Goal: Information Seeking & Learning: Check status

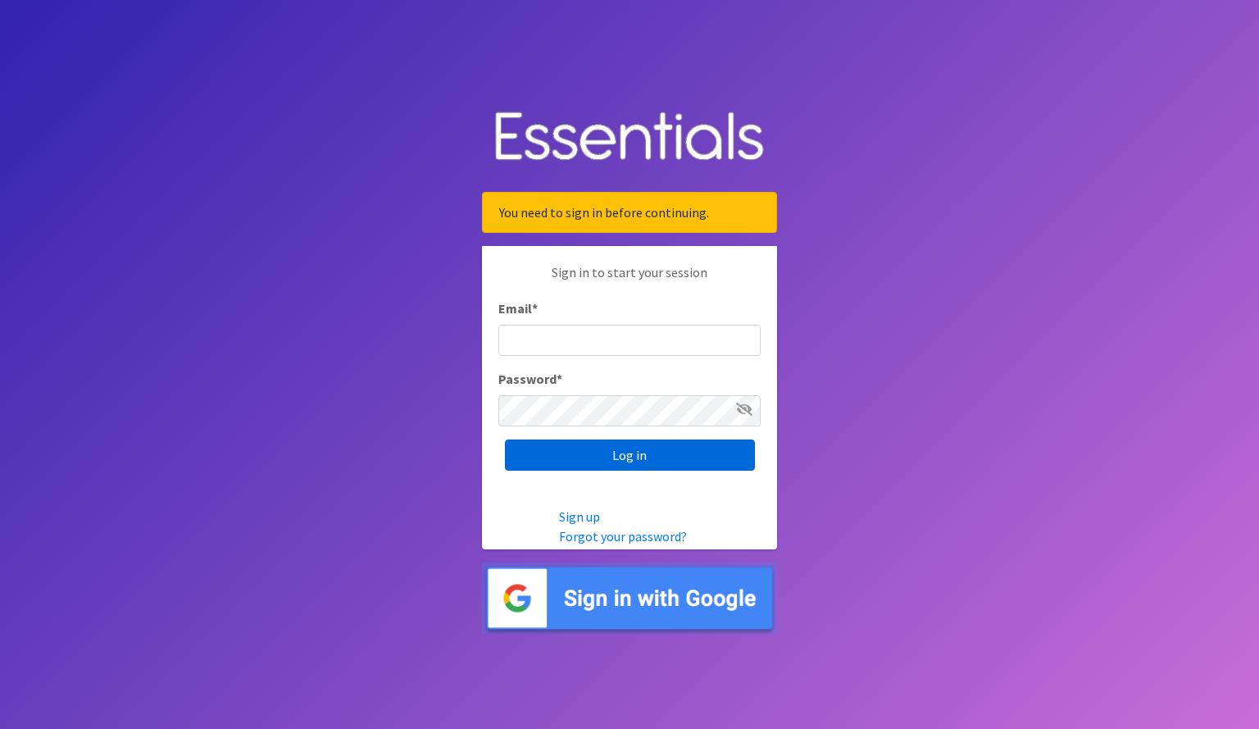
type input "kylie.mills44@gmail.com"
click at [585, 456] on input "Log in" at bounding box center [630, 454] width 250 height 31
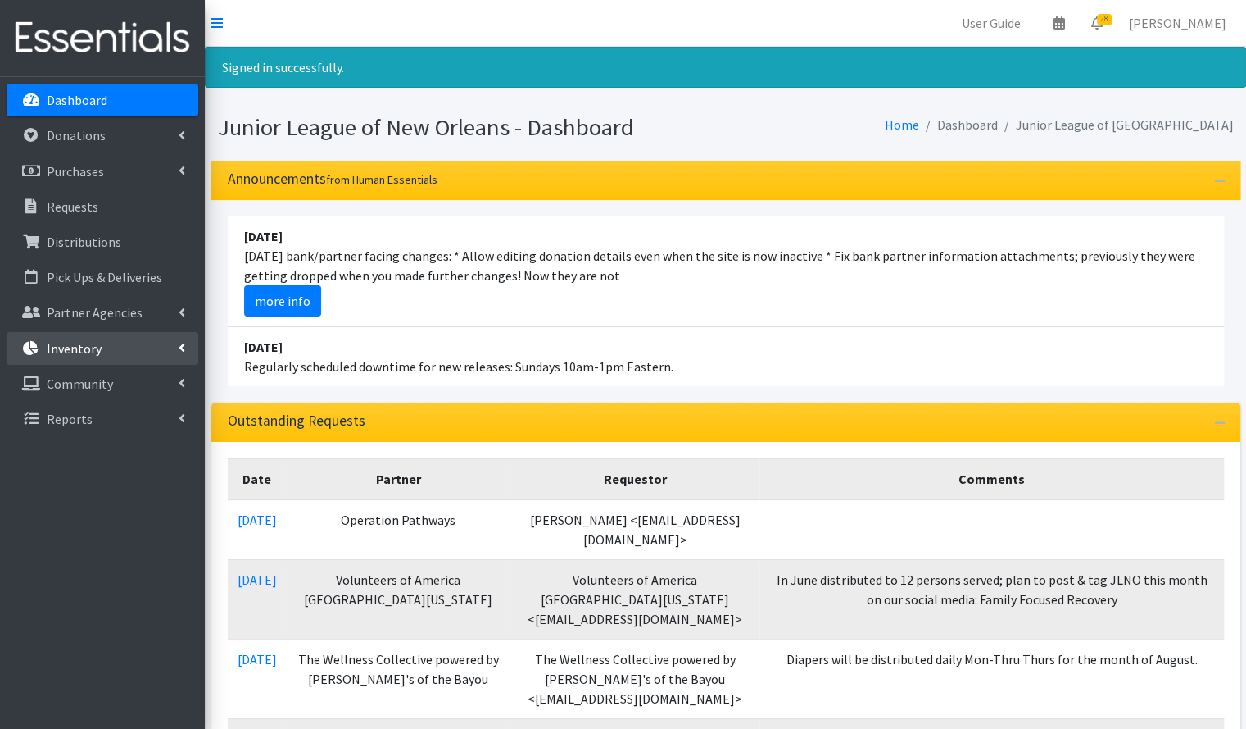
click at [149, 346] on link "Inventory" at bounding box center [103, 348] width 192 height 33
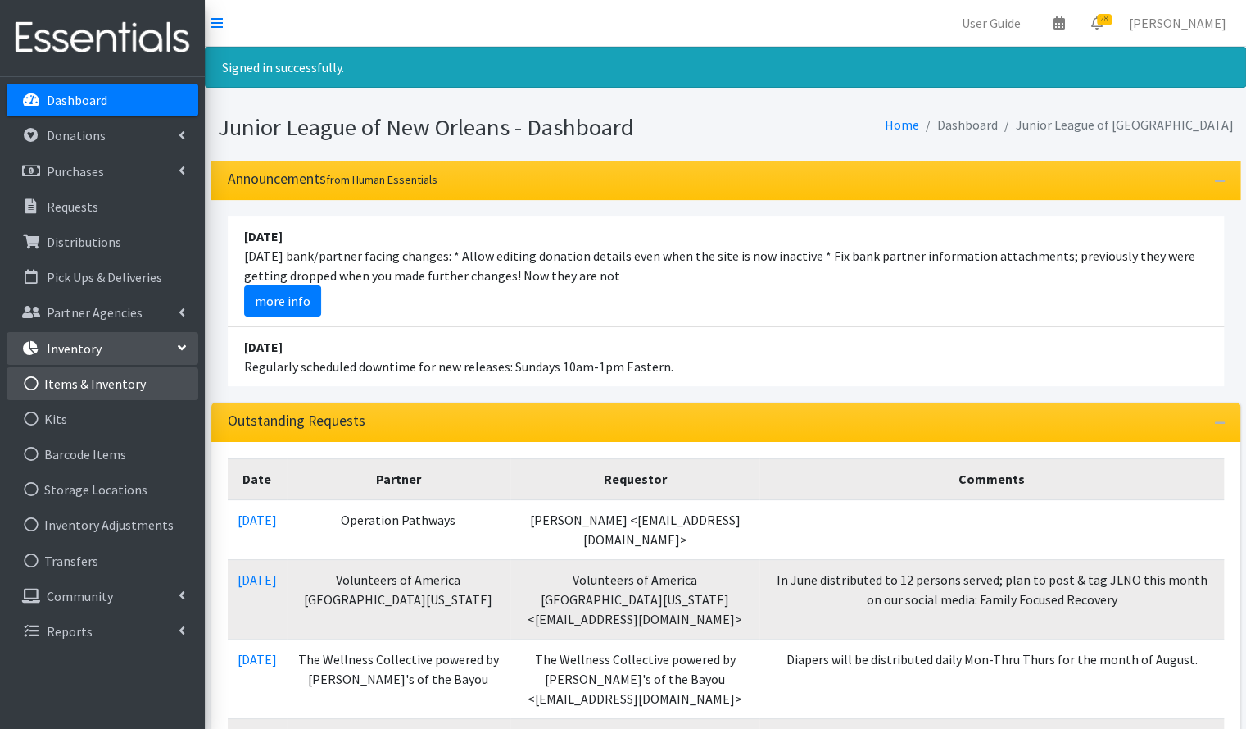
click at [138, 379] on link "Items & Inventory" at bounding box center [103, 383] width 192 height 33
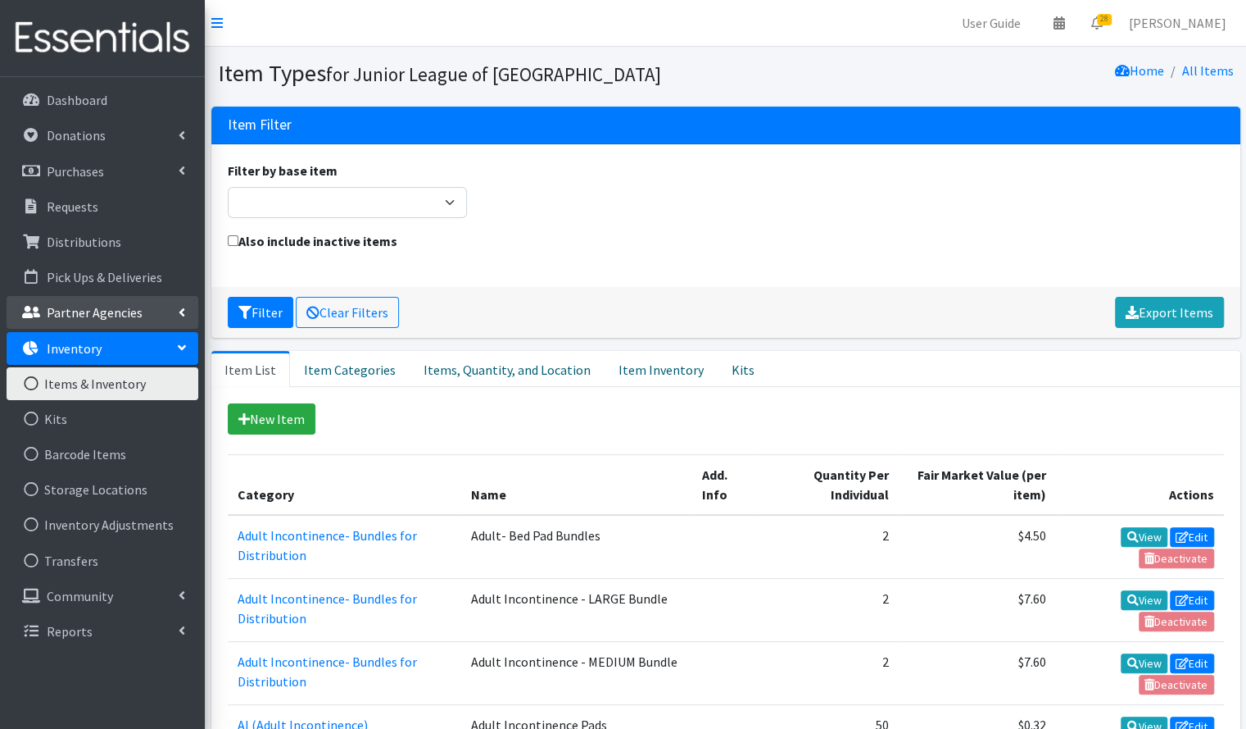
click at [120, 315] on p "Partner Agencies" at bounding box center [95, 312] width 96 height 16
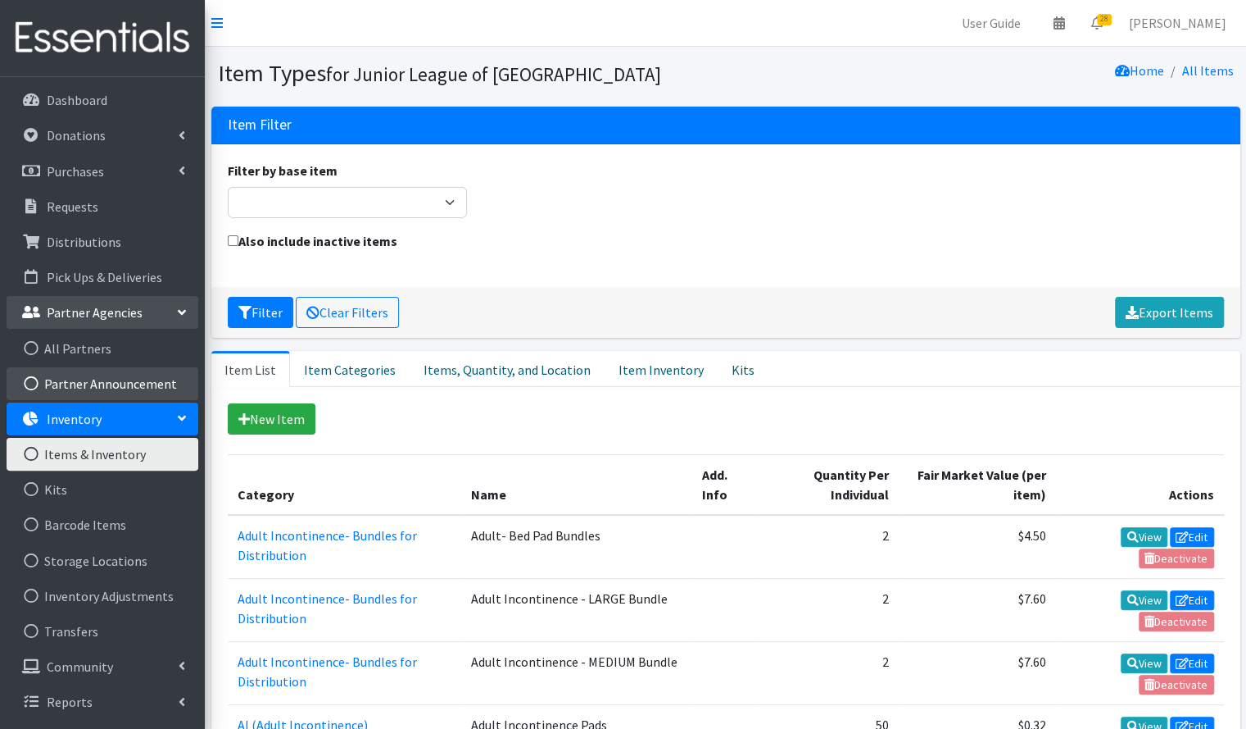
click at [98, 397] on link "Partner Announcement" at bounding box center [103, 383] width 192 height 33
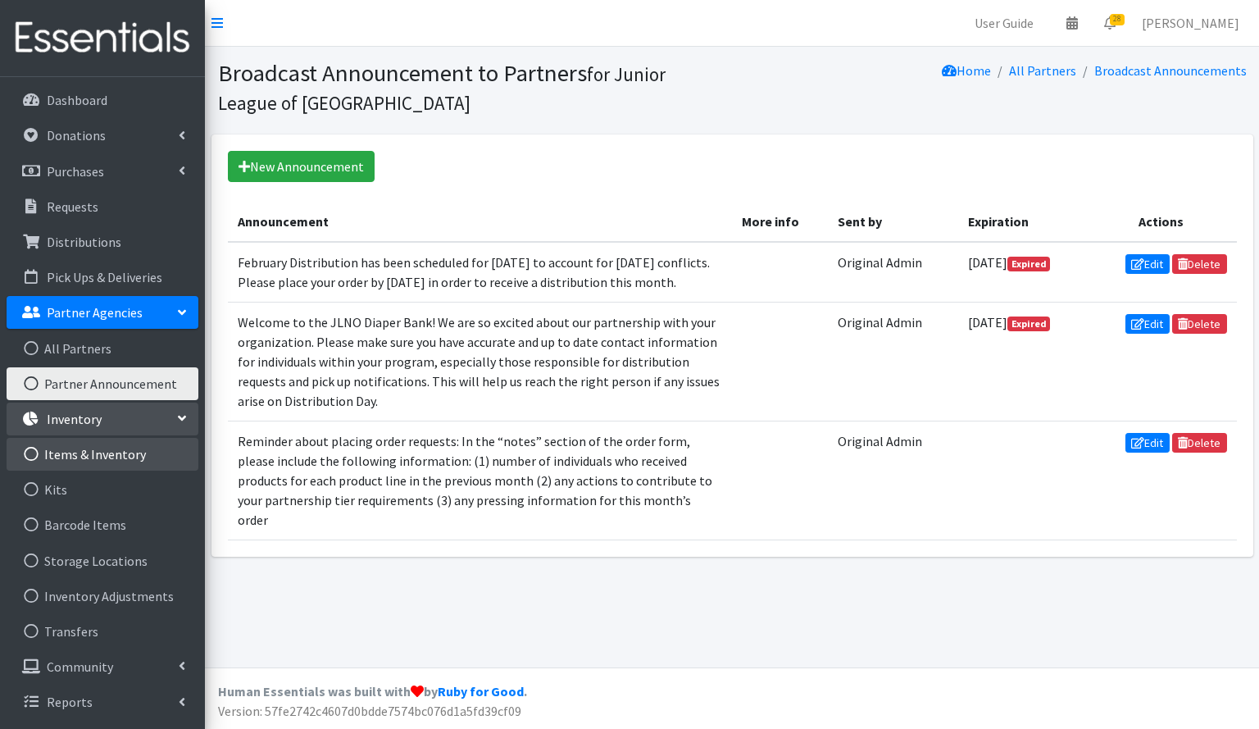
click at [138, 470] on link "Items & Inventory" at bounding box center [103, 454] width 192 height 33
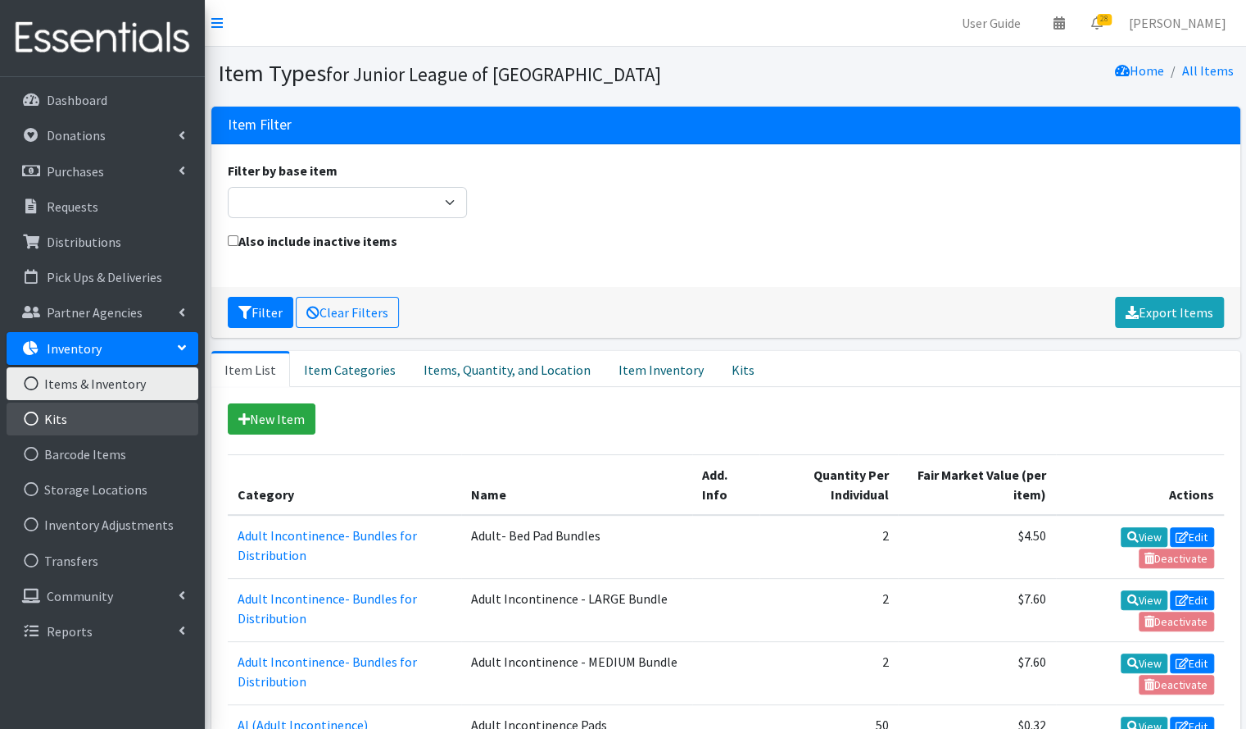
click at [126, 412] on link "Kits" at bounding box center [103, 418] width 192 height 33
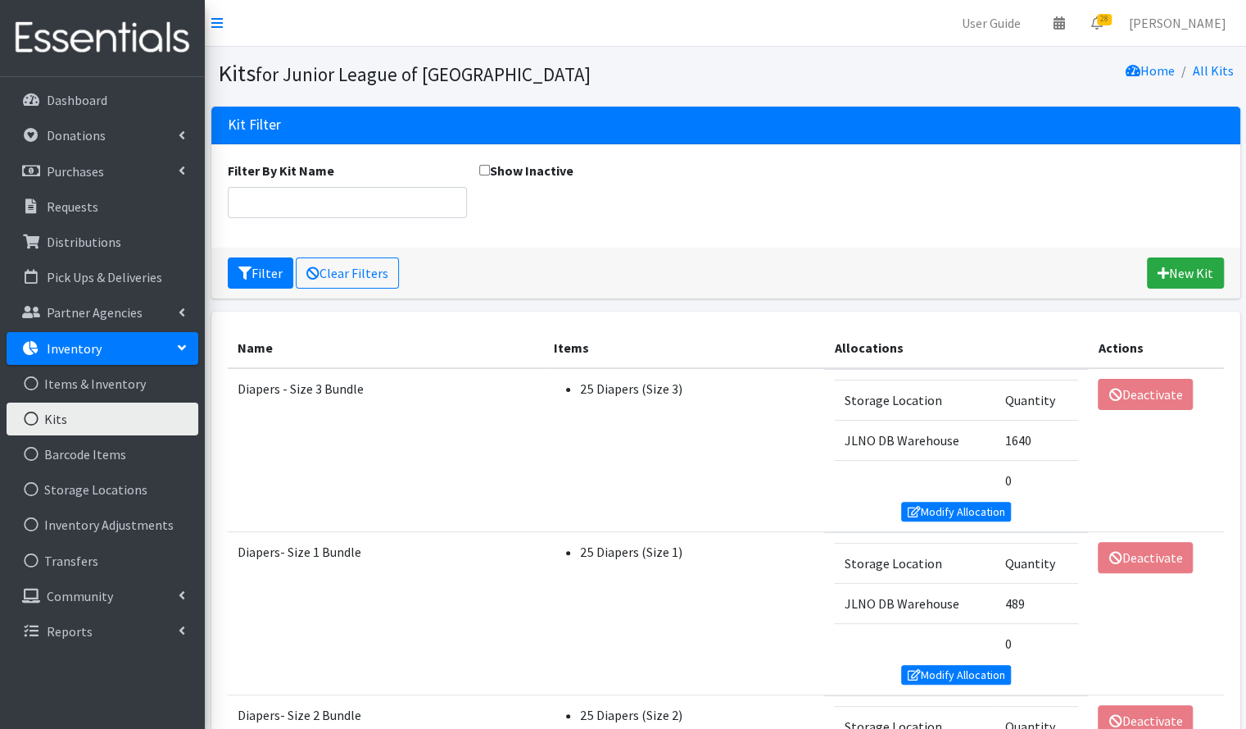
click at [104, 352] on link "Inventory" at bounding box center [103, 348] width 192 height 33
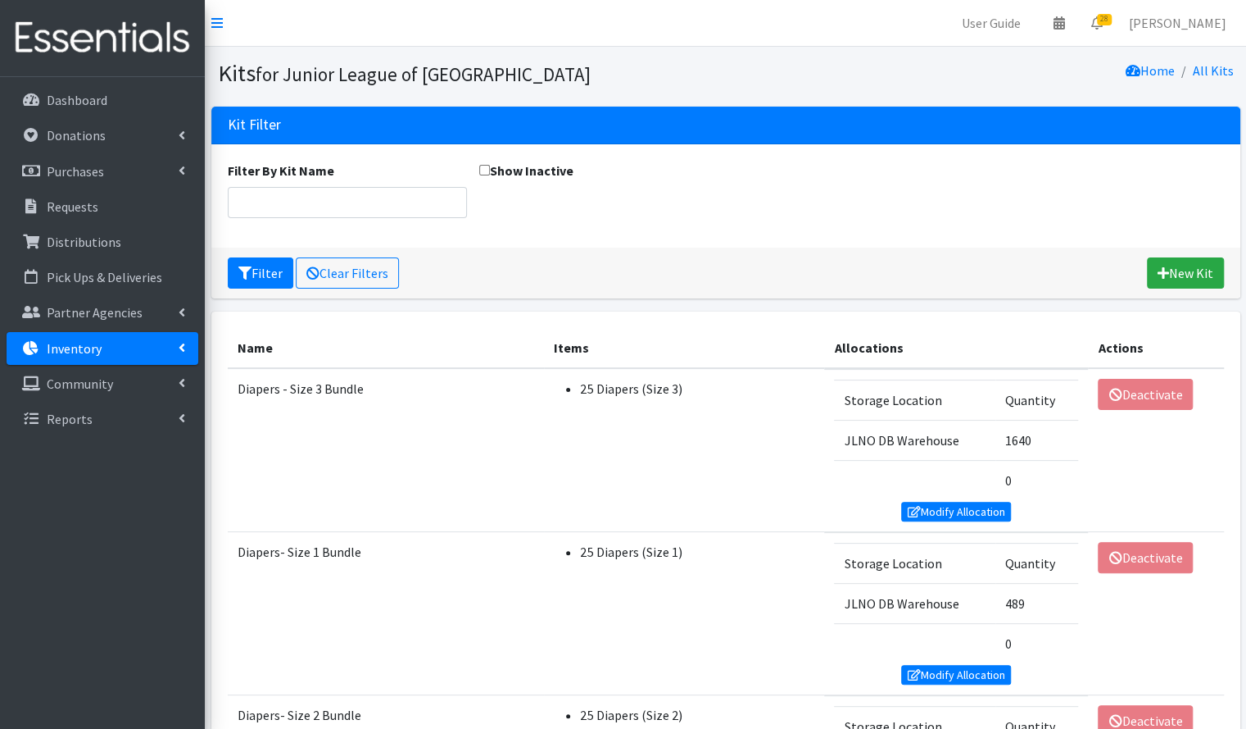
click at [84, 341] on p "Inventory" at bounding box center [74, 348] width 55 height 16
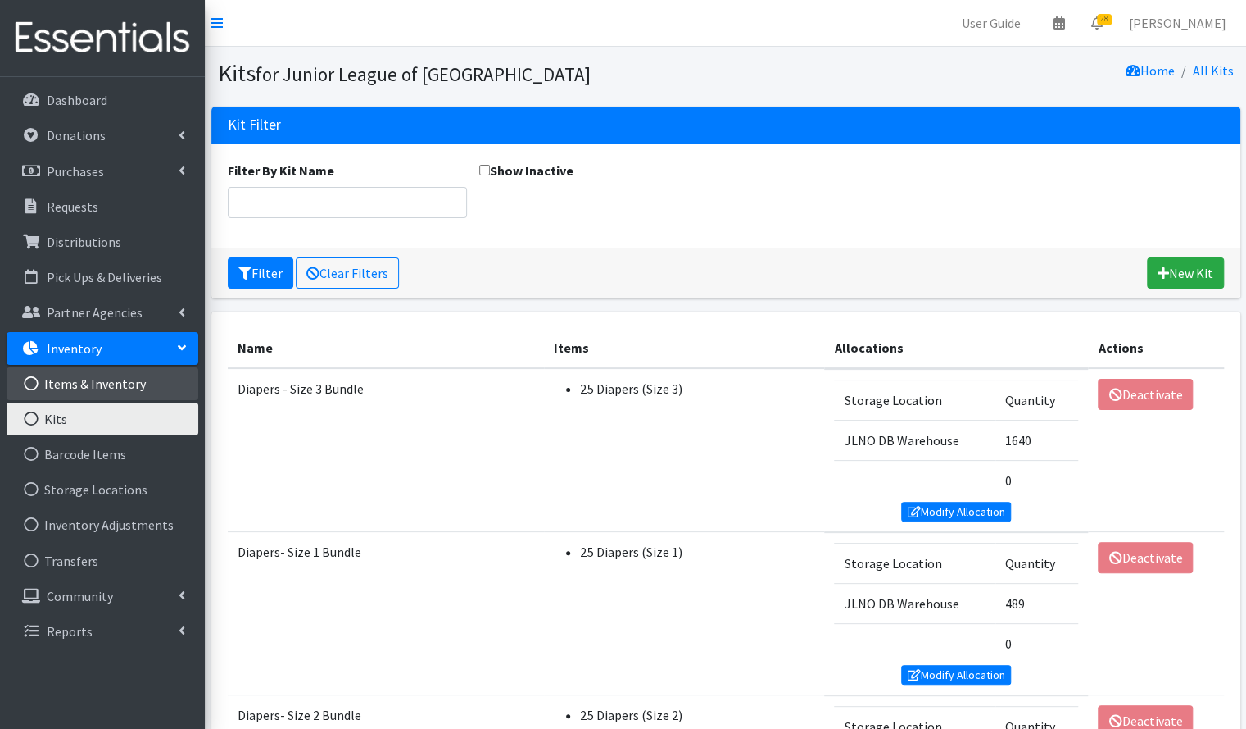
click at [79, 383] on link "Items & Inventory" at bounding box center [103, 383] width 192 height 33
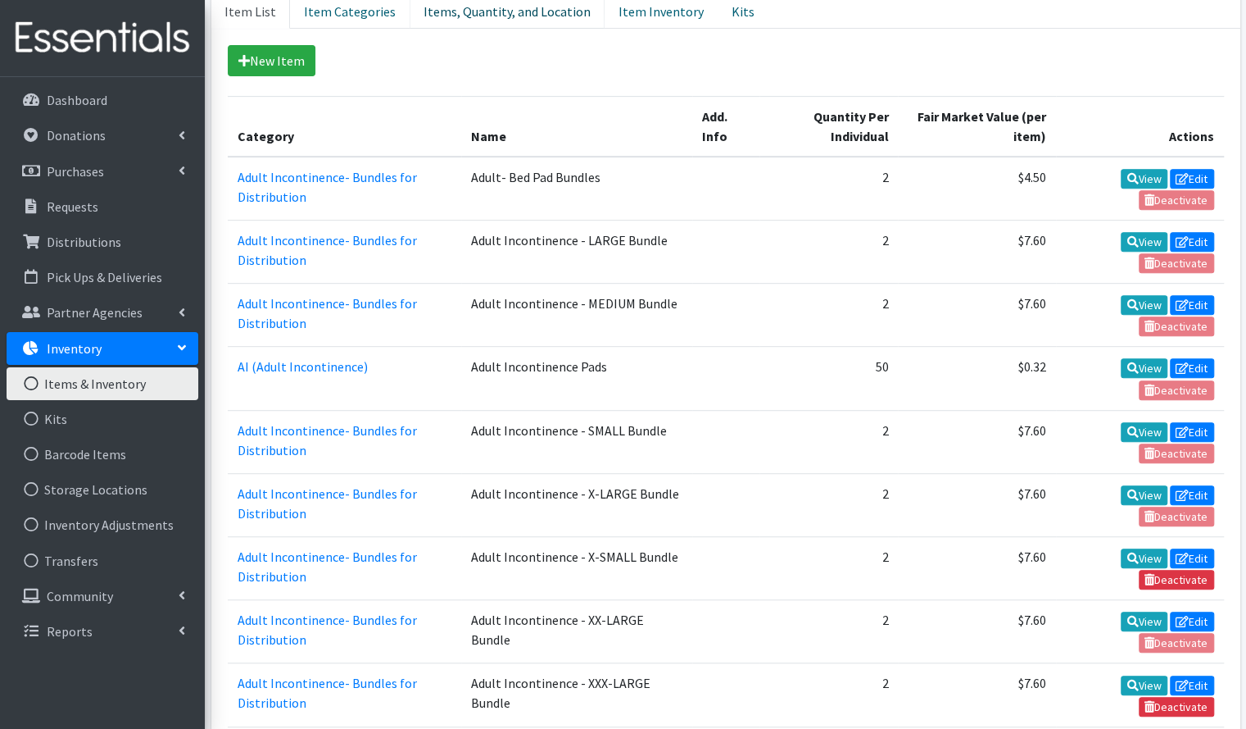
scroll to position [357, 0]
click at [490, 12] on link "Items, Quantity, and Location" at bounding box center [507, 11] width 195 height 36
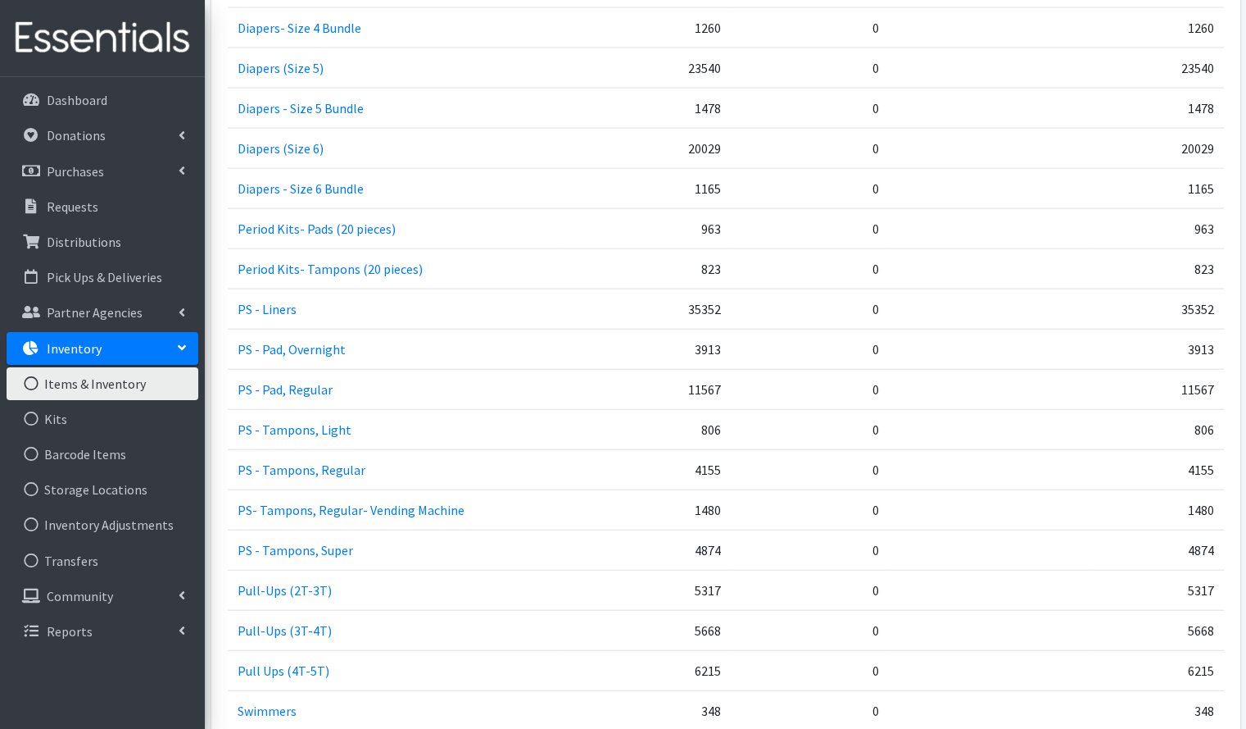
scroll to position [2014, 0]
click at [702, 448] on td "4155" at bounding box center [644, 468] width 172 height 40
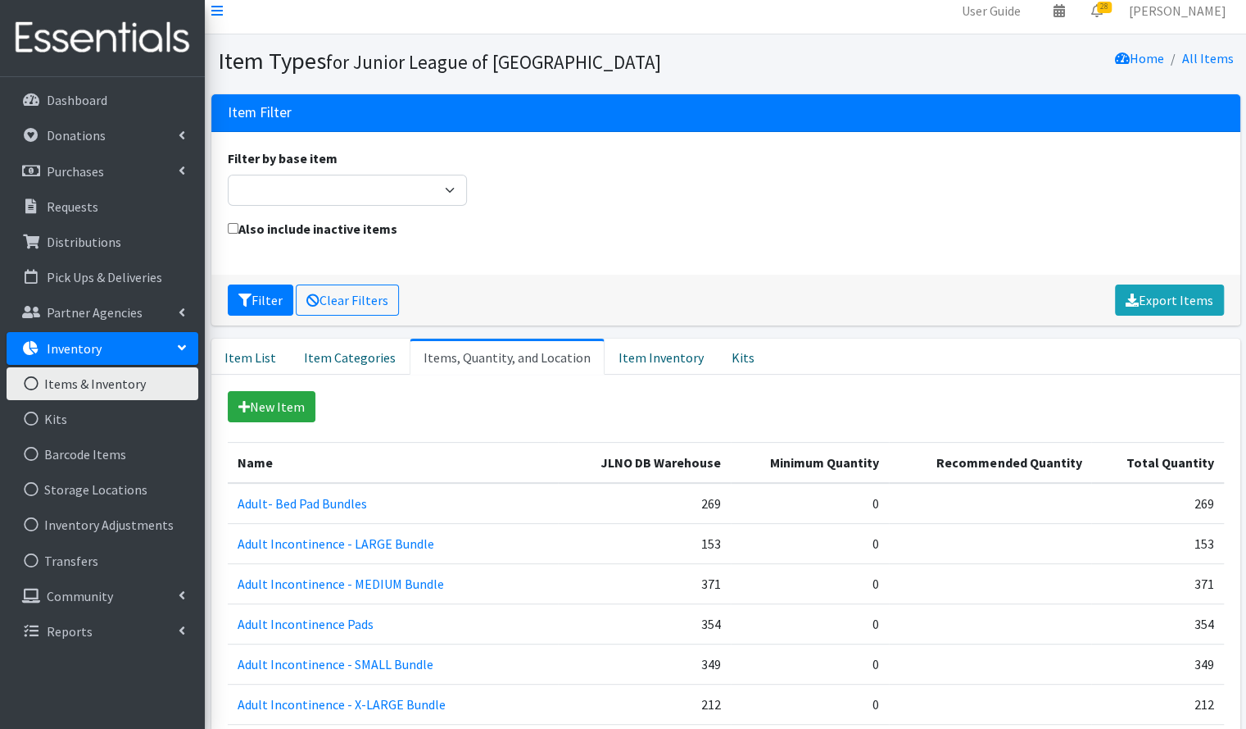
scroll to position [0, 0]
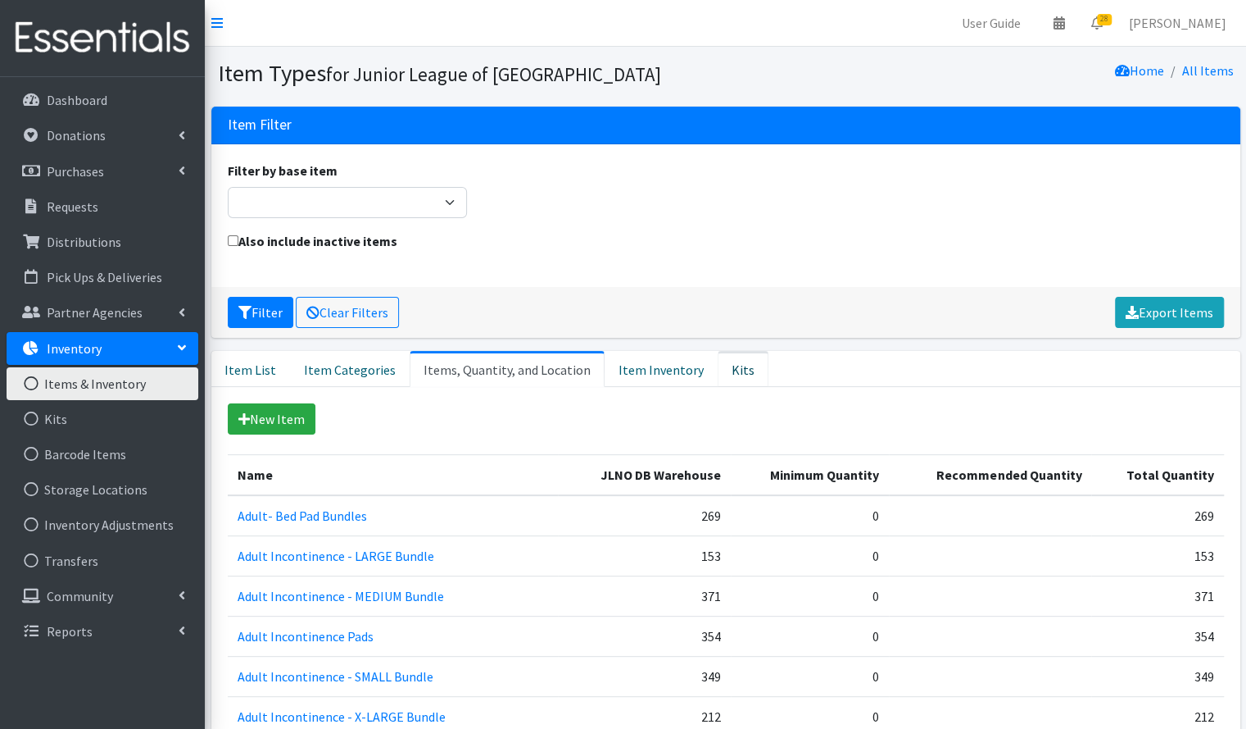
click at [718, 379] on link "Kits" at bounding box center [743, 369] width 51 height 36
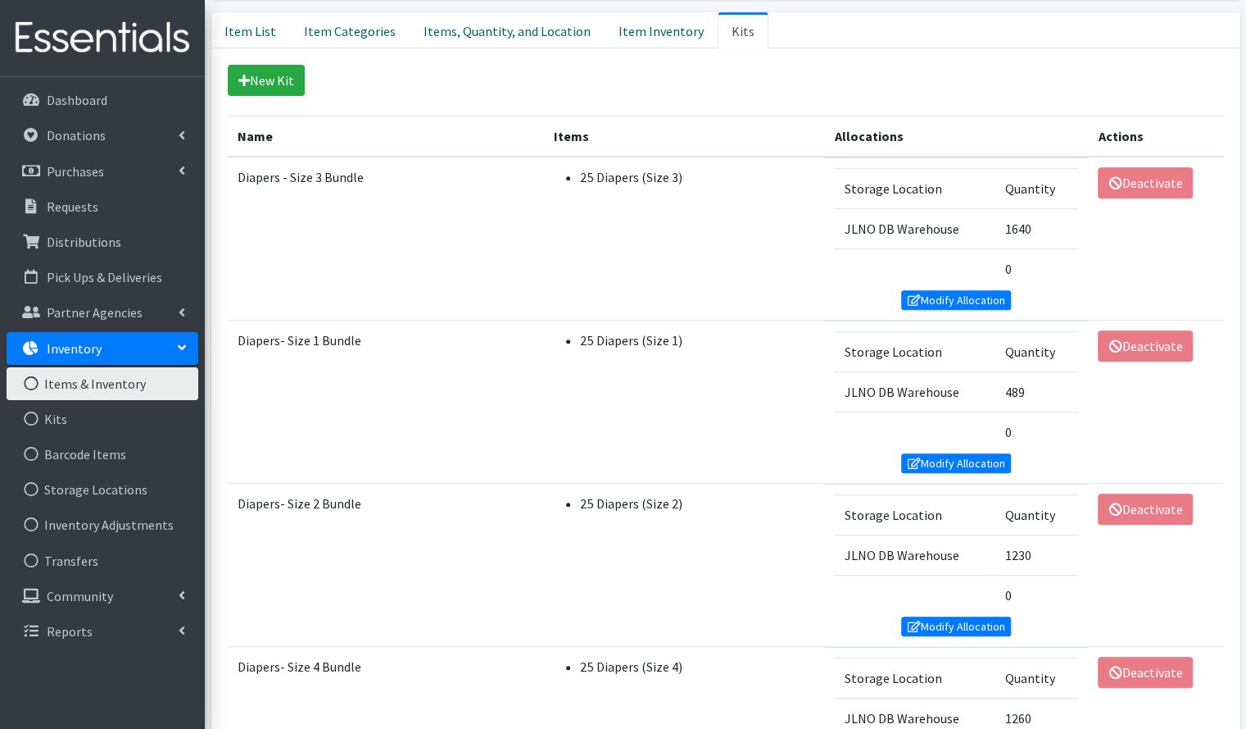
scroll to position [427, 0]
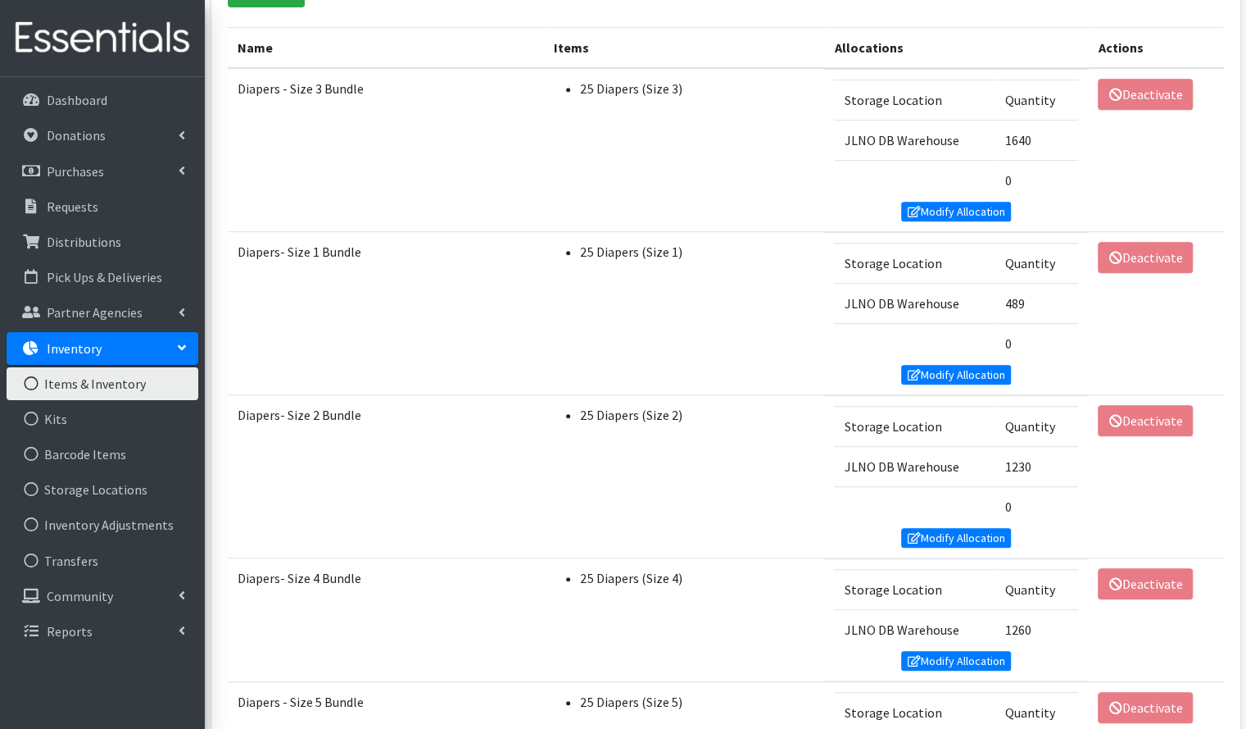
click at [701, 379] on td "25 Diapers (Size 1)" at bounding box center [684, 313] width 280 height 163
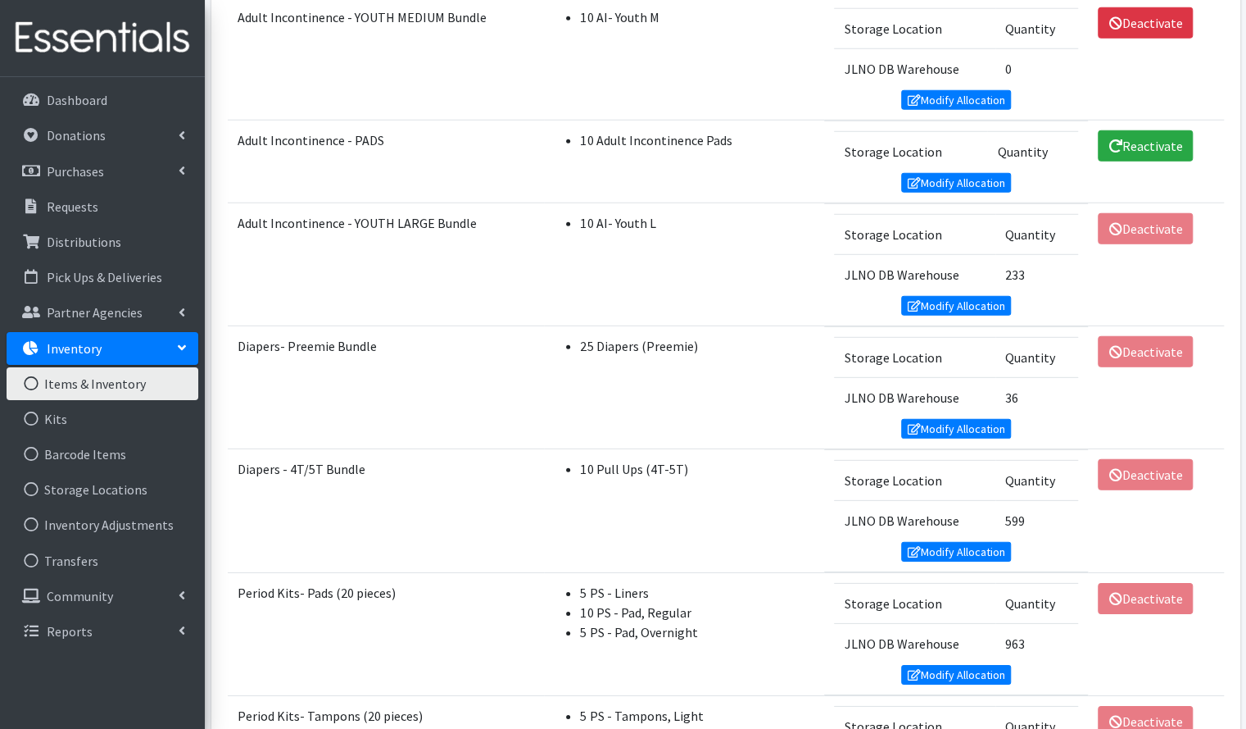
scroll to position [2855, 0]
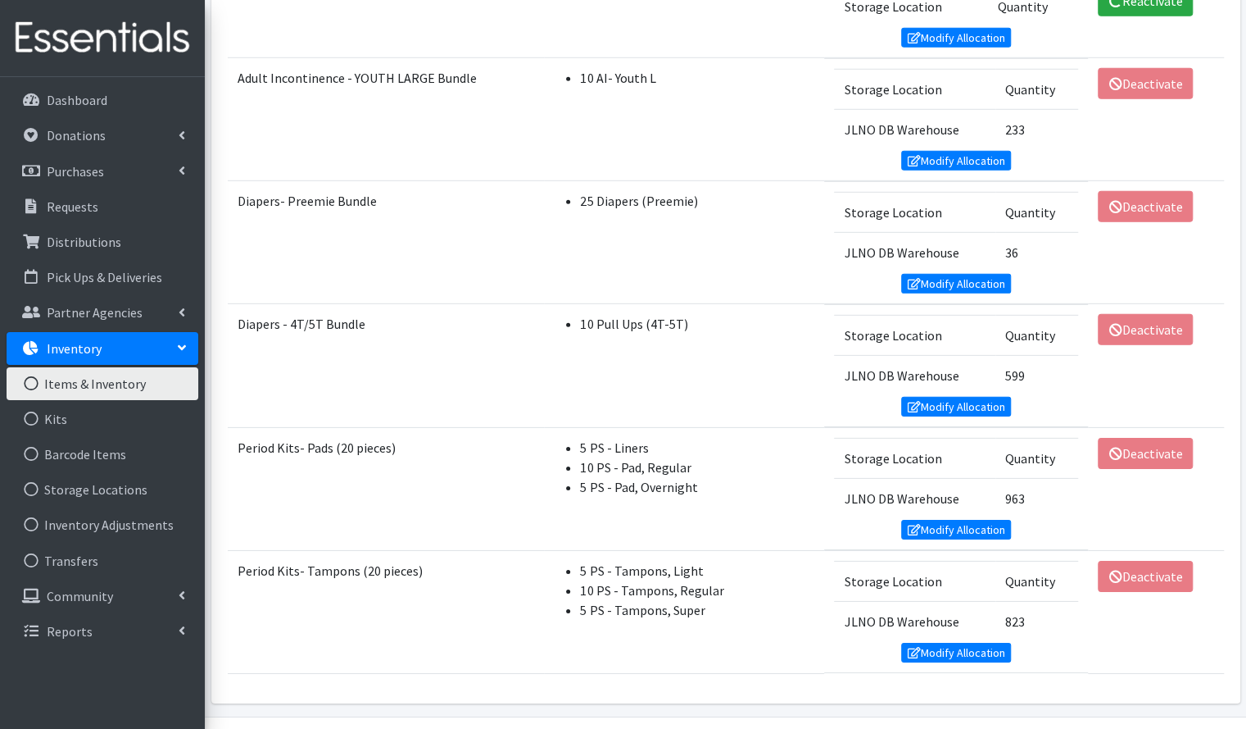
click at [701, 379] on td "10 Pull Ups (4T-5T)" at bounding box center [684, 365] width 280 height 123
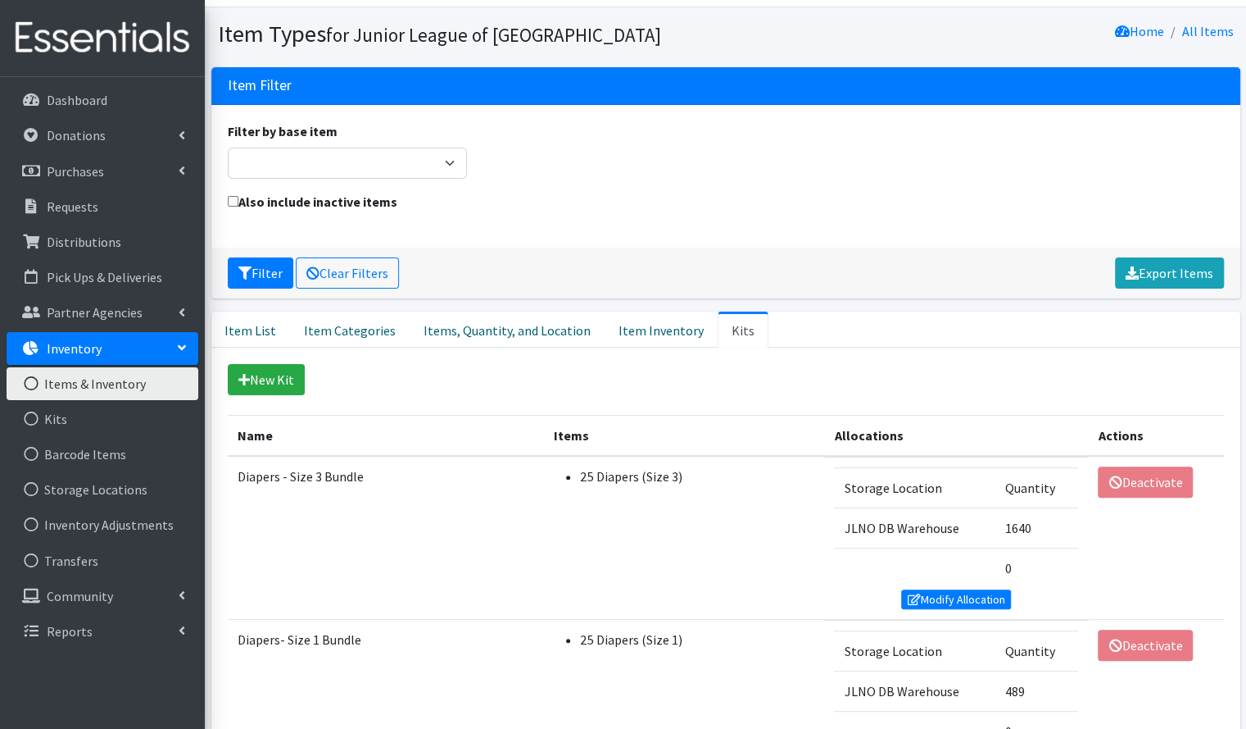
scroll to position [0, 0]
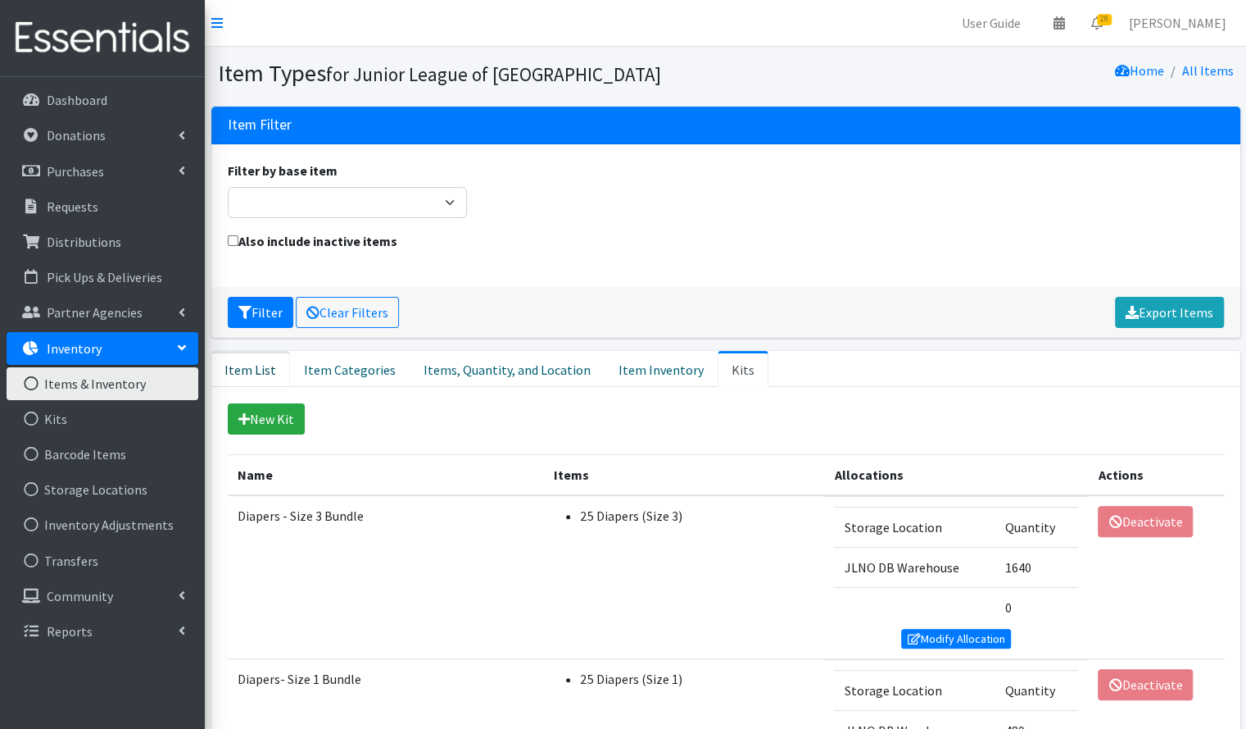
click at [257, 360] on link "Item List" at bounding box center [250, 369] width 79 height 36
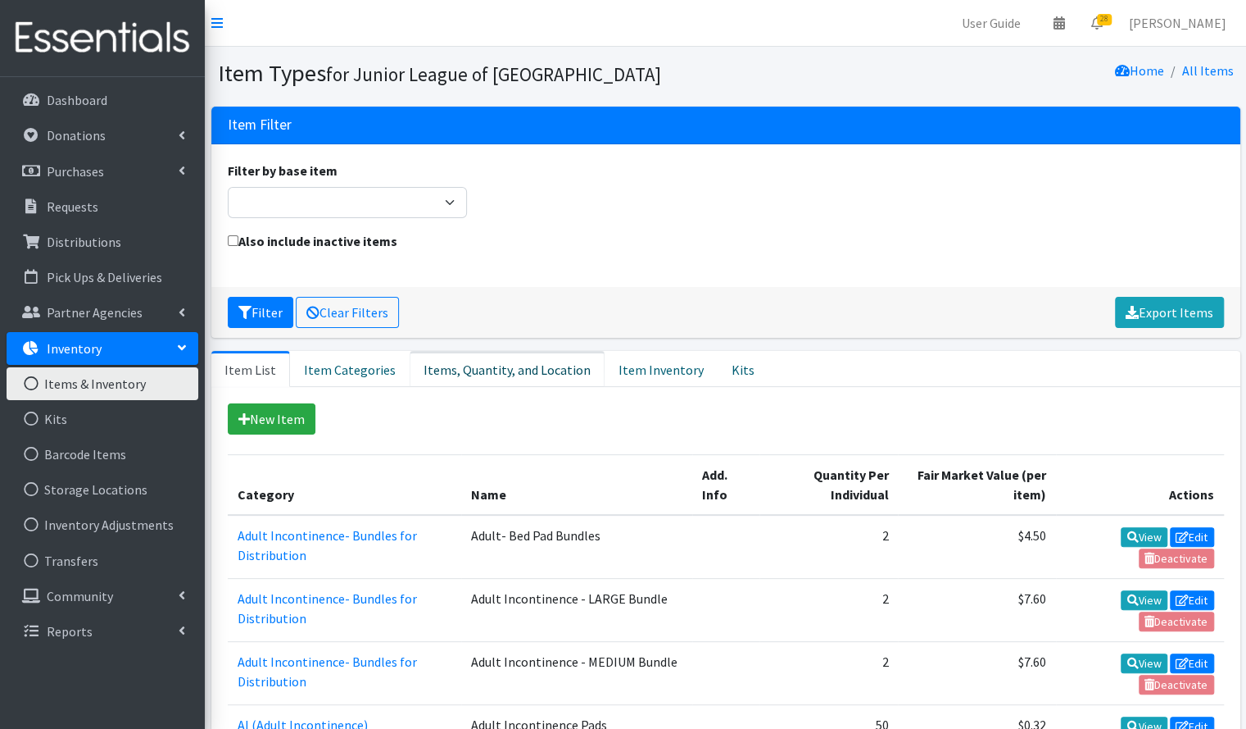
click at [536, 366] on link "Items, Quantity, and Location" at bounding box center [507, 369] width 195 height 36
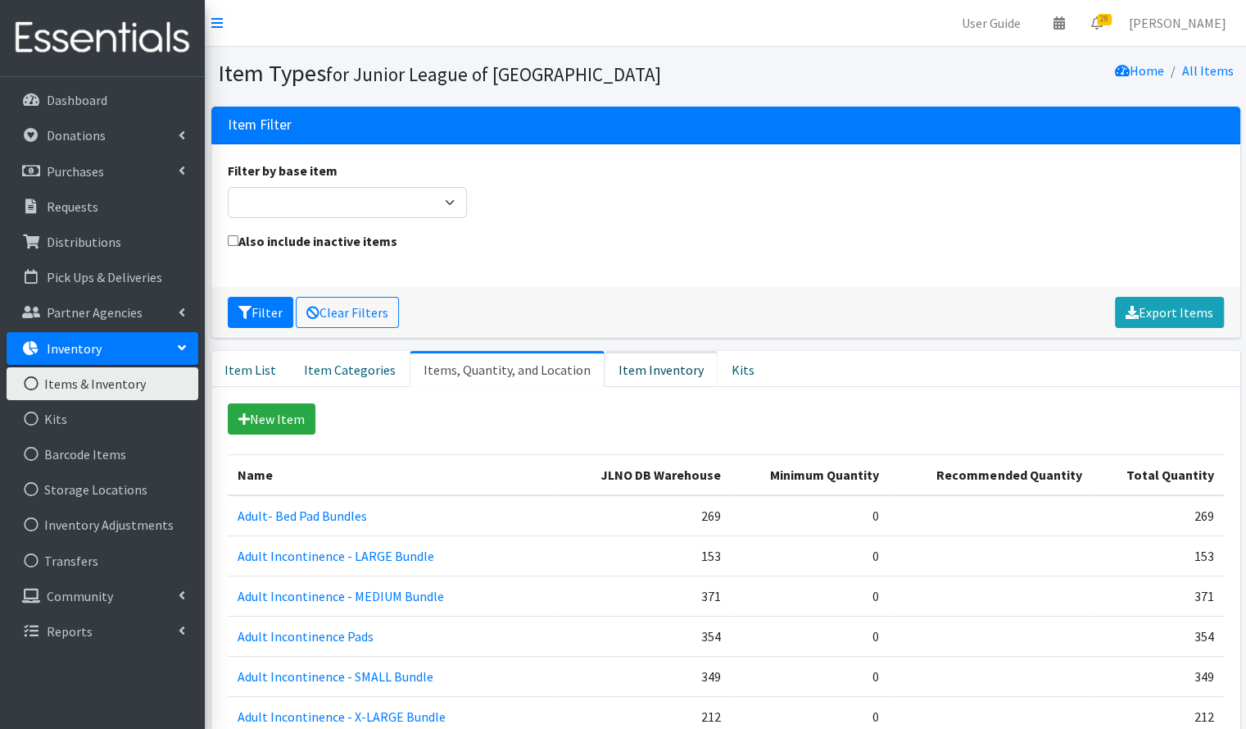
click at [642, 373] on link "Item Inventory" at bounding box center [661, 369] width 113 height 36
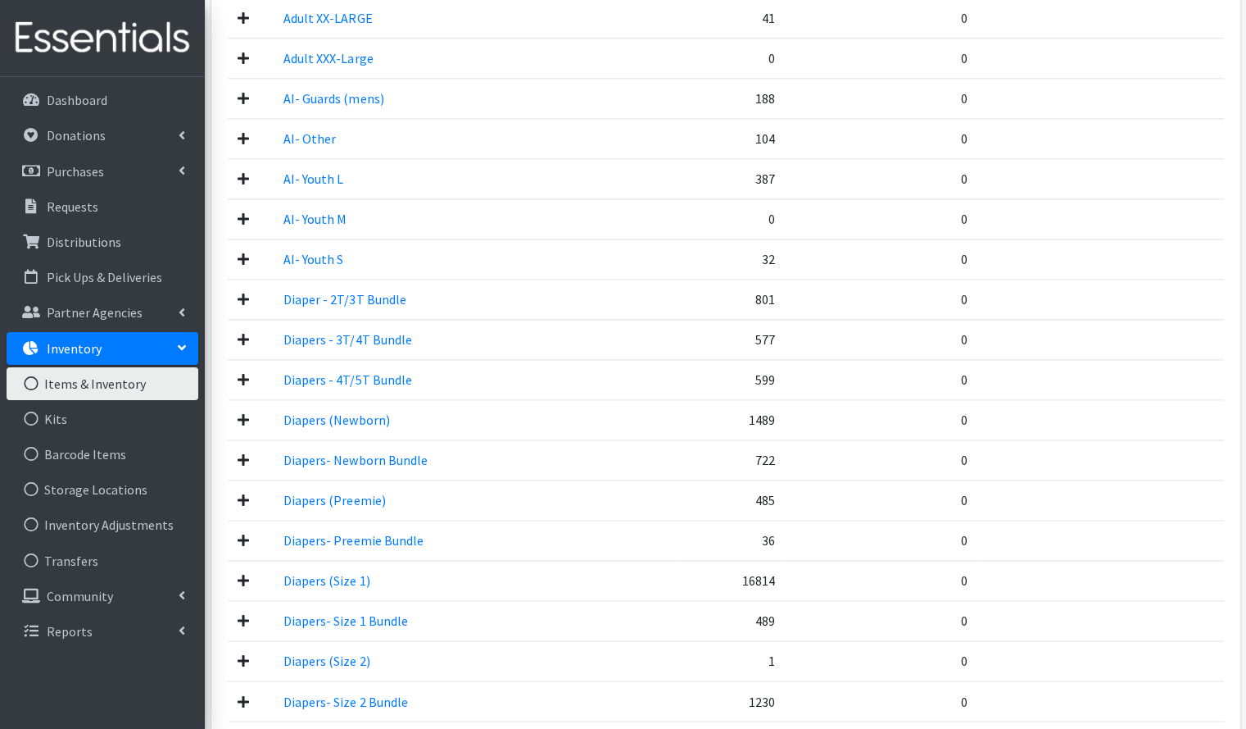
scroll to position [1181, 0]
click at [461, 358] on td "Diapers - 4T/5T Bundle" at bounding box center [475, 378] width 402 height 40
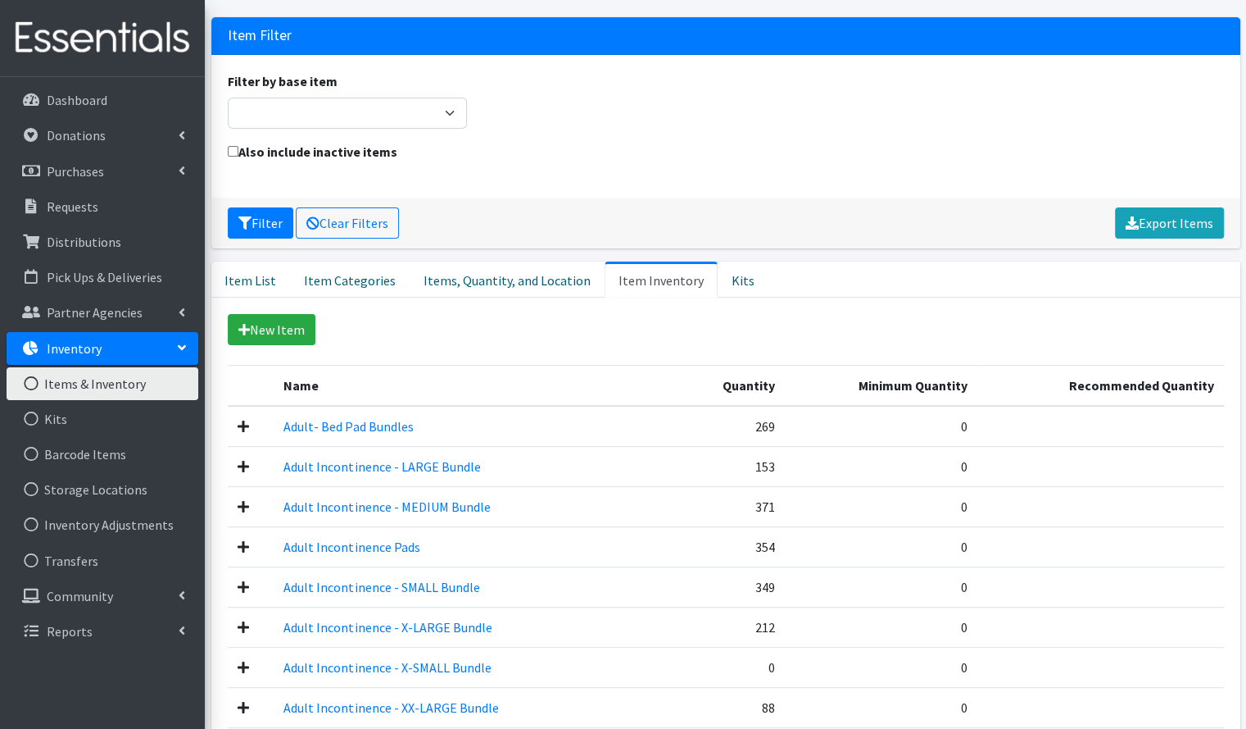
scroll to position [84, 0]
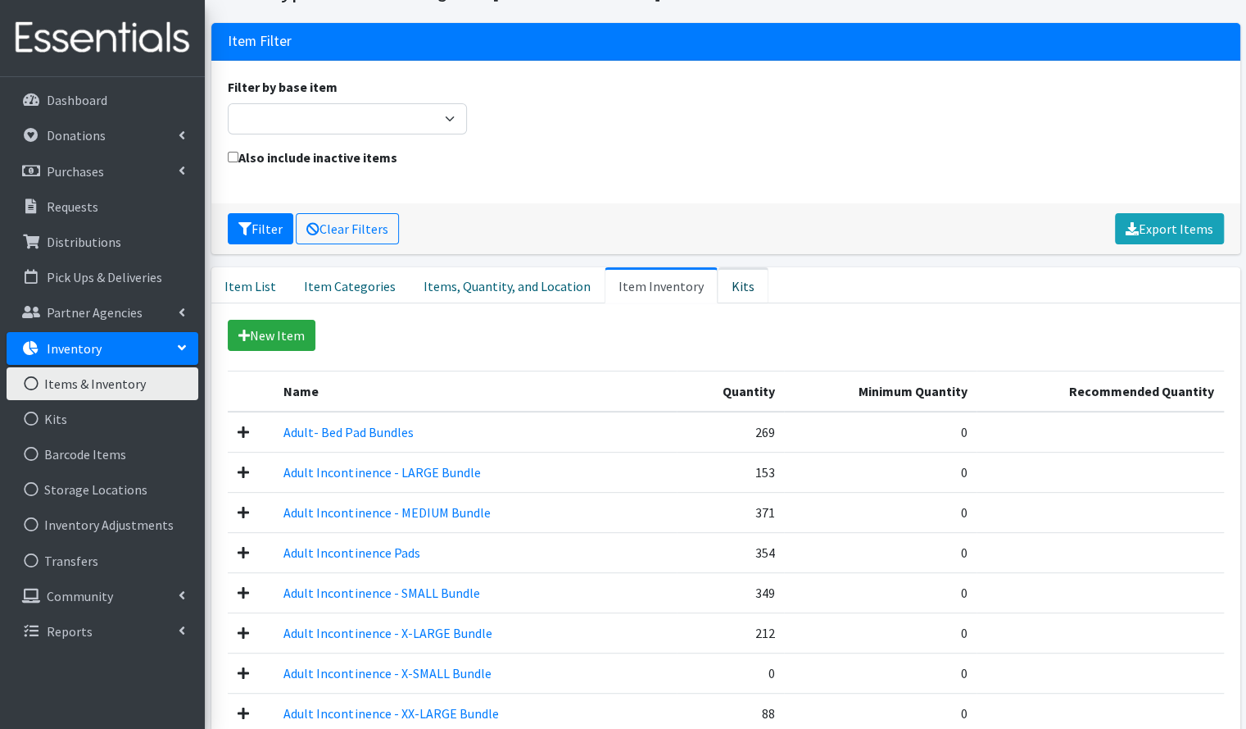
click at [718, 286] on link "Kits" at bounding box center [743, 285] width 51 height 36
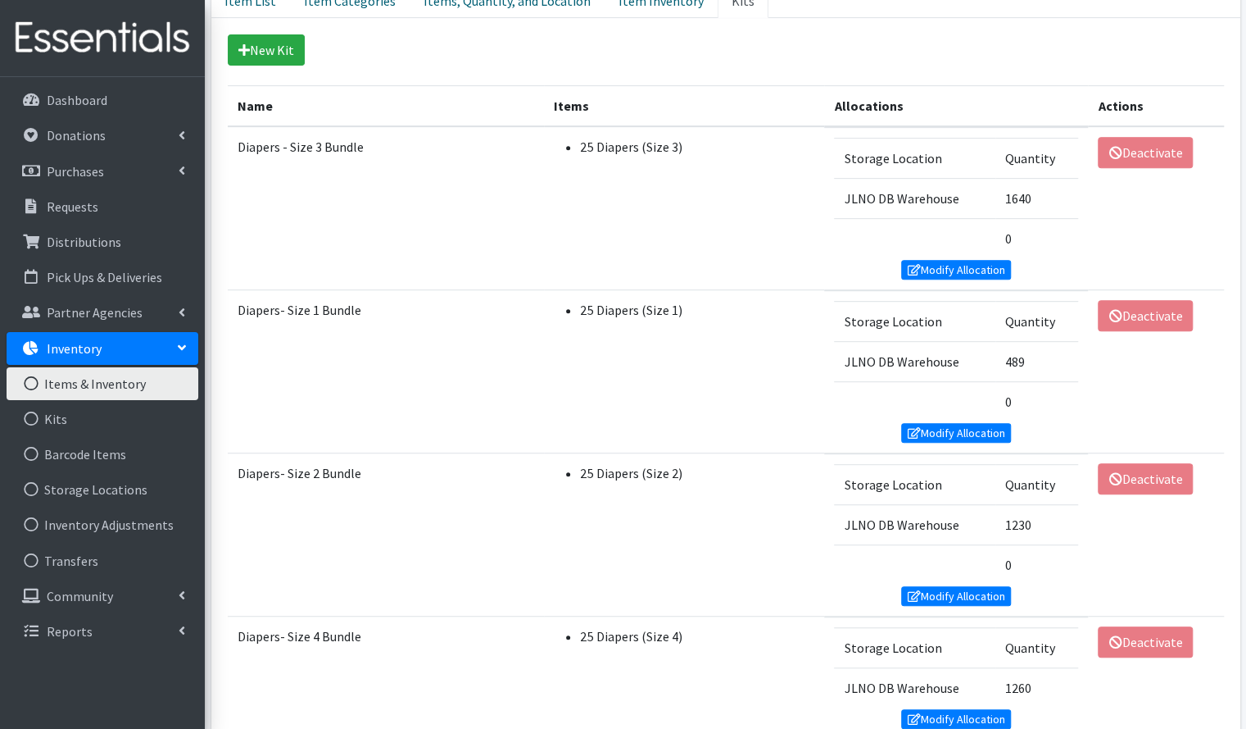
scroll to position [370, 0]
click at [592, 252] on td "25 Diapers (Size 3)" at bounding box center [684, 207] width 280 height 164
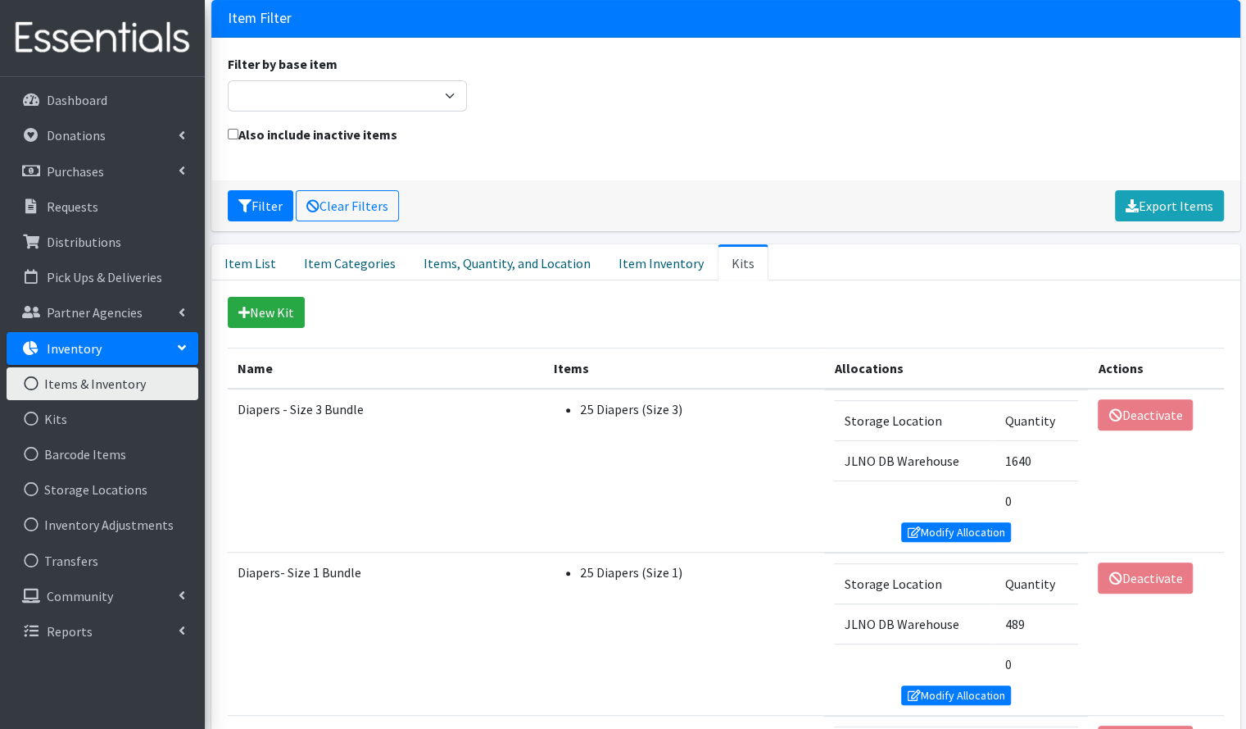
scroll to position [106, 0]
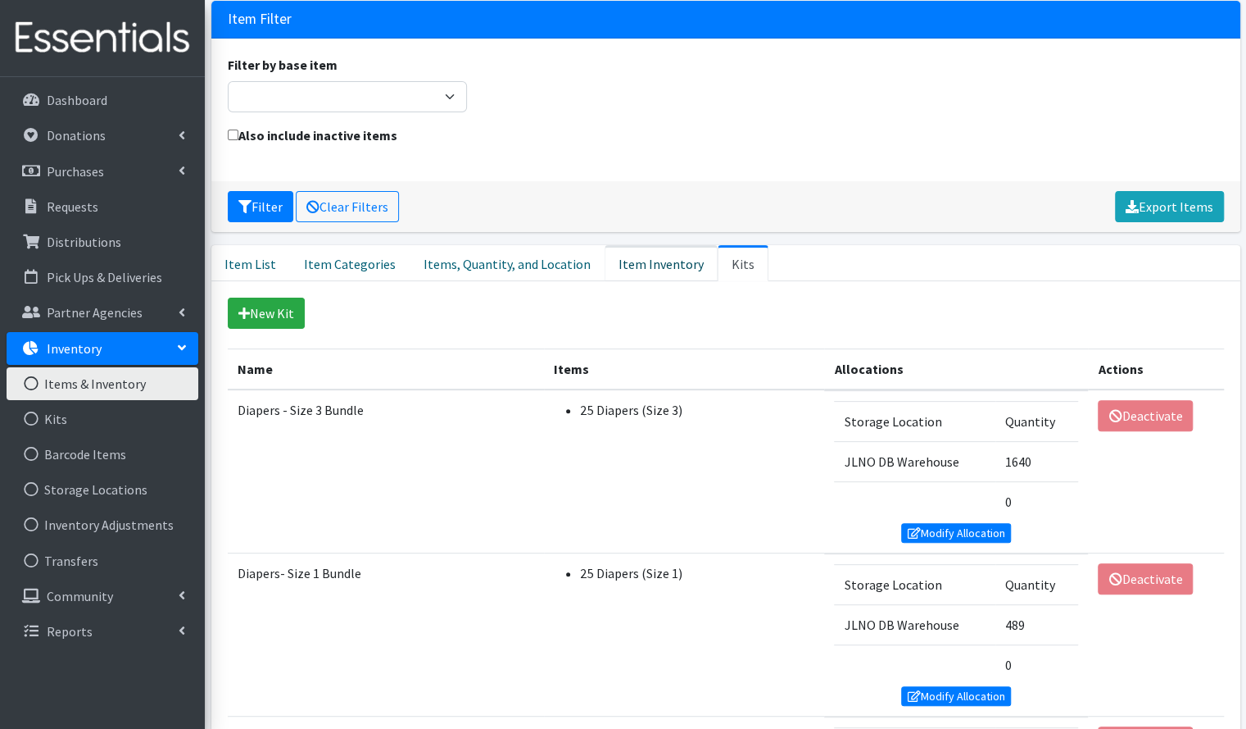
click at [629, 261] on link "Item Inventory" at bounding box center [661, 263] width 113 height 36
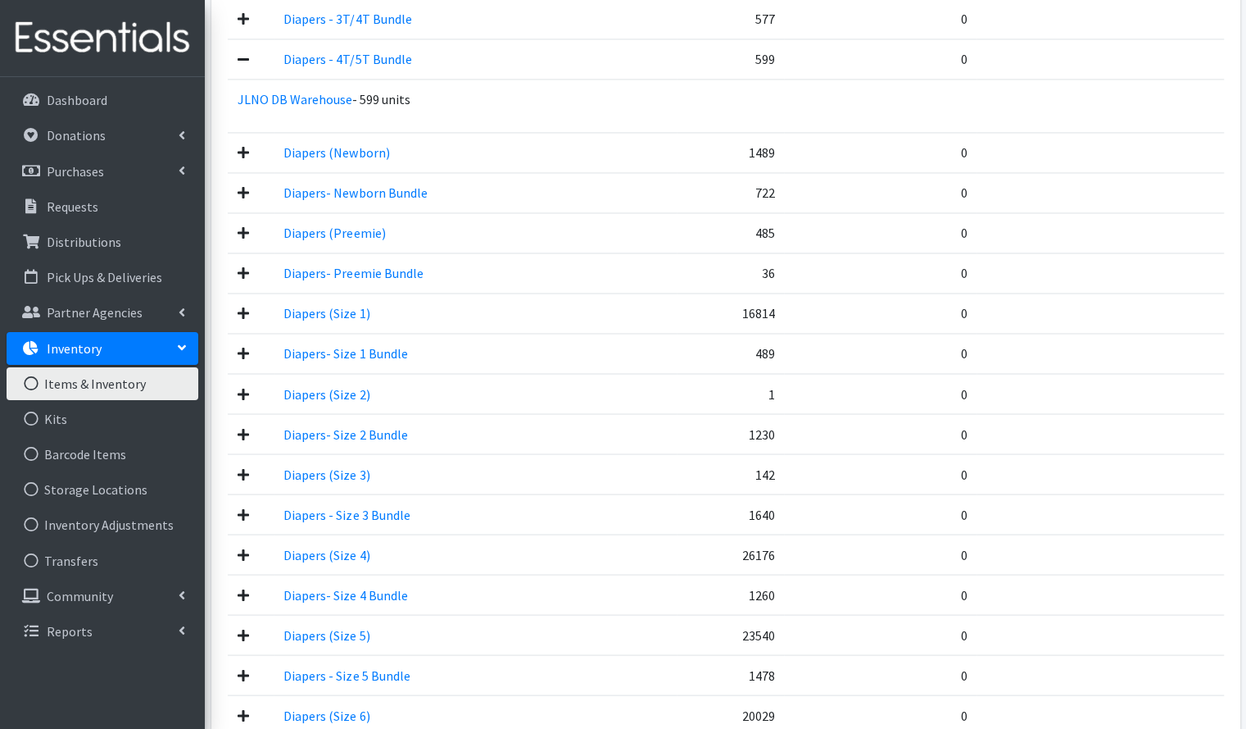
scroll to position [1505, 0]
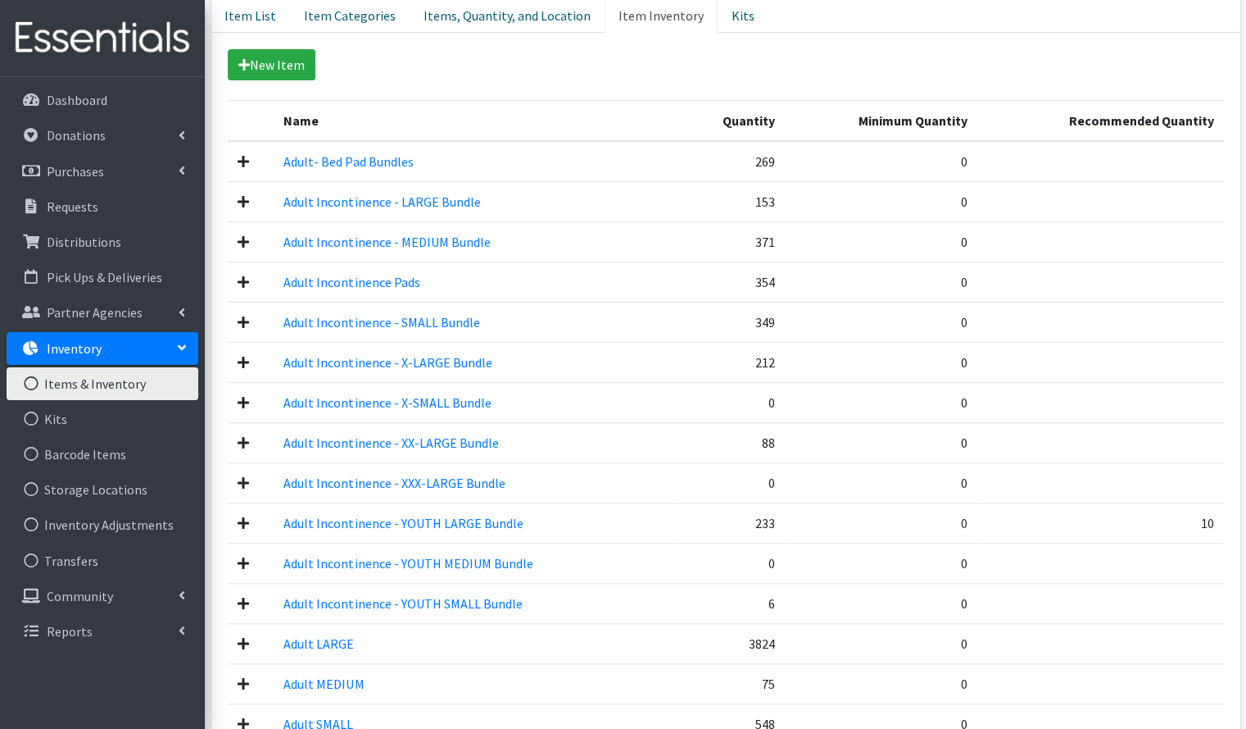
click at [587, 198] on td "Adult Incontinence - LARGE Bundle" at bounding box center [475, 201] width 402 height 40
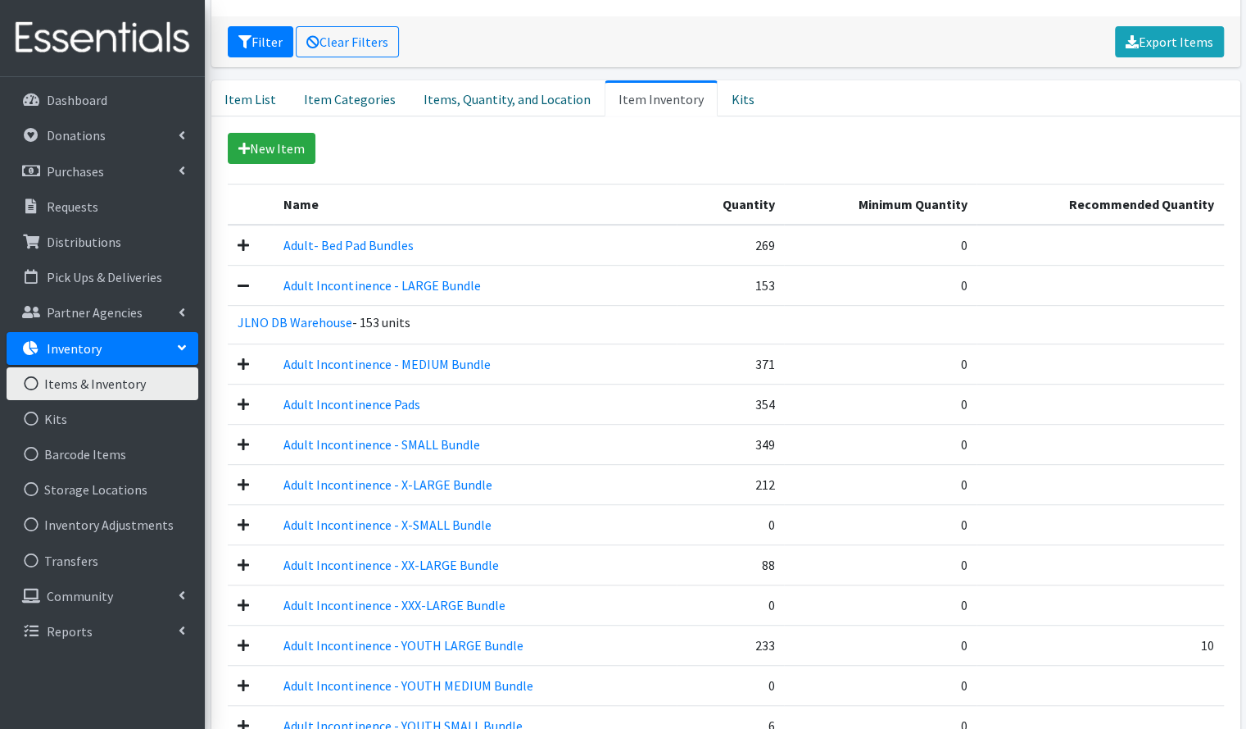
scroll to position [270, 0]
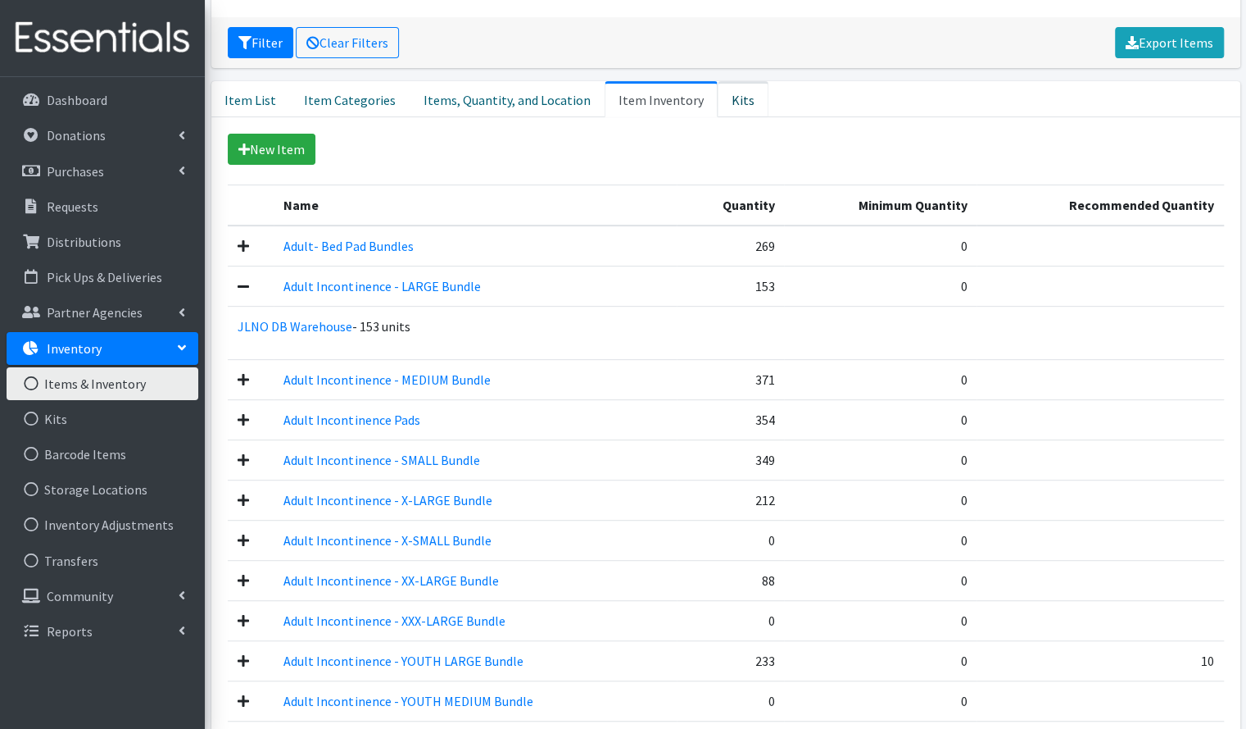
click at [718, 97] on link "Kits" at bounding box center [743, 99] width 51 height 36
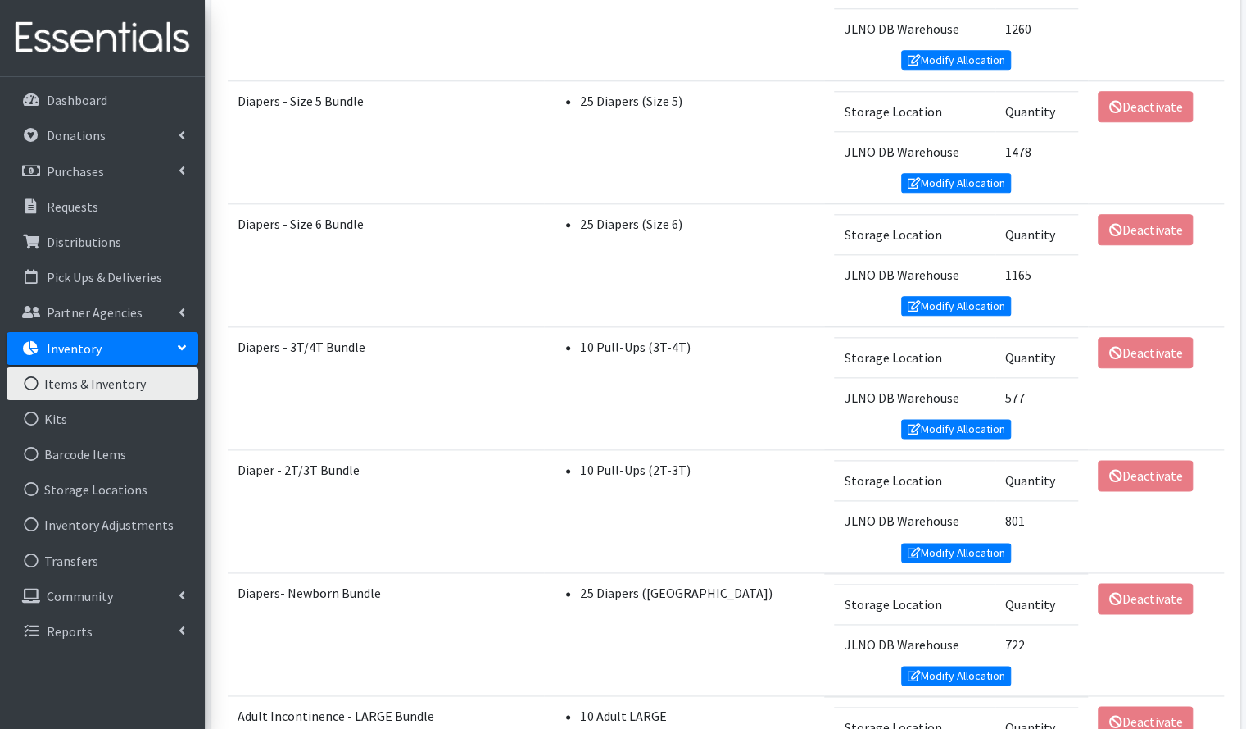
scroll to position [1027, 0]
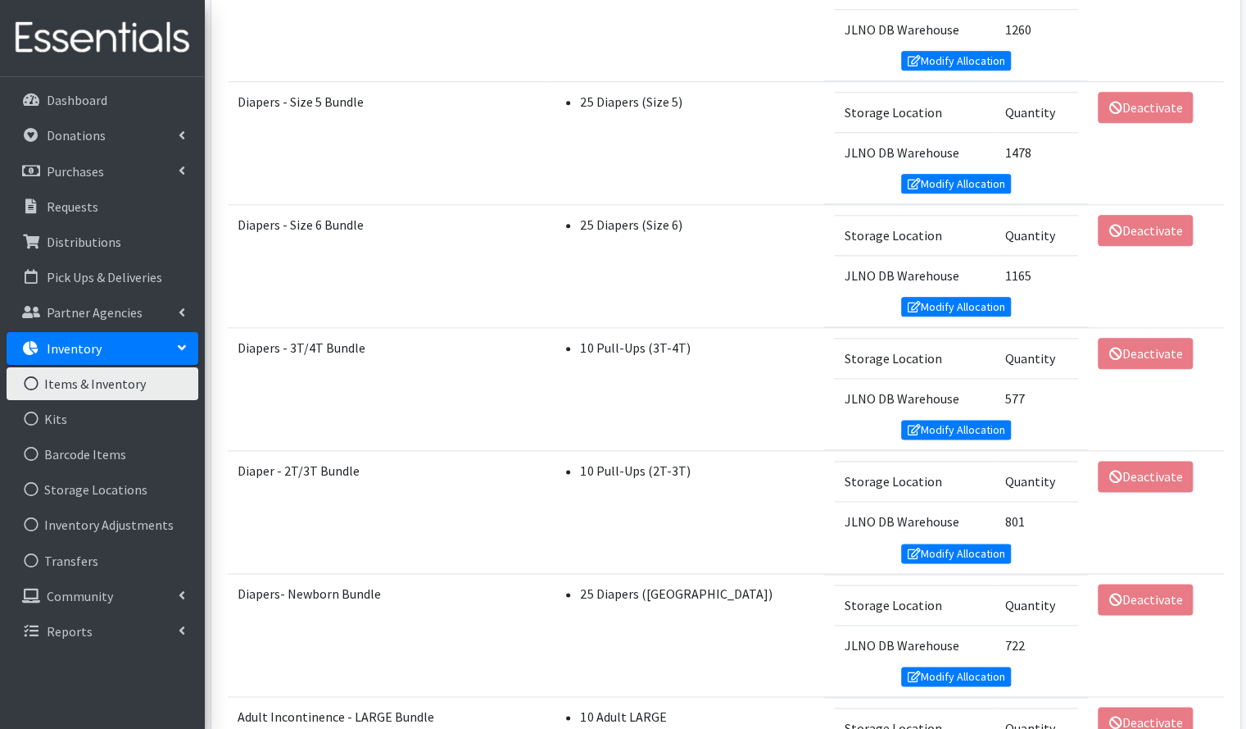
click at [824, 396] on td "Storage Location Quantity [GEOGRAPHIC_DATA] 577 Modify Allocation" at bounding box center [956, 388] width 264 height 123
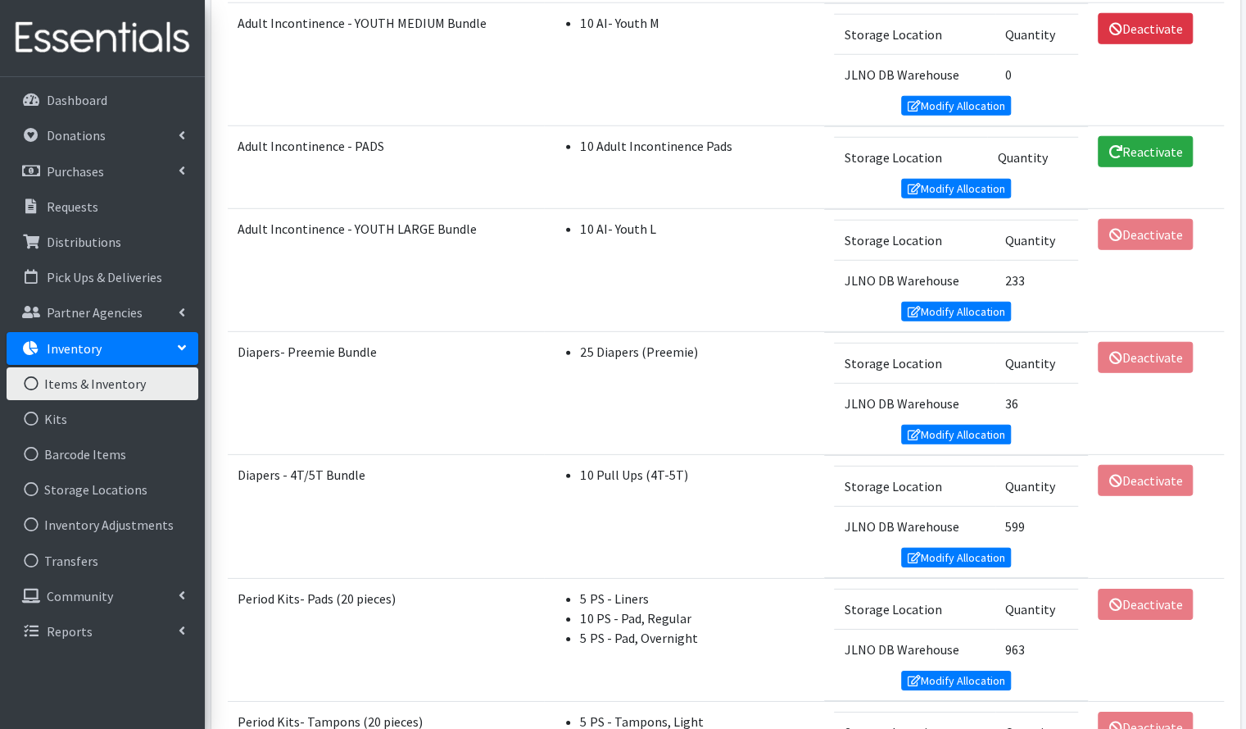
scroll to position [2855, 0]
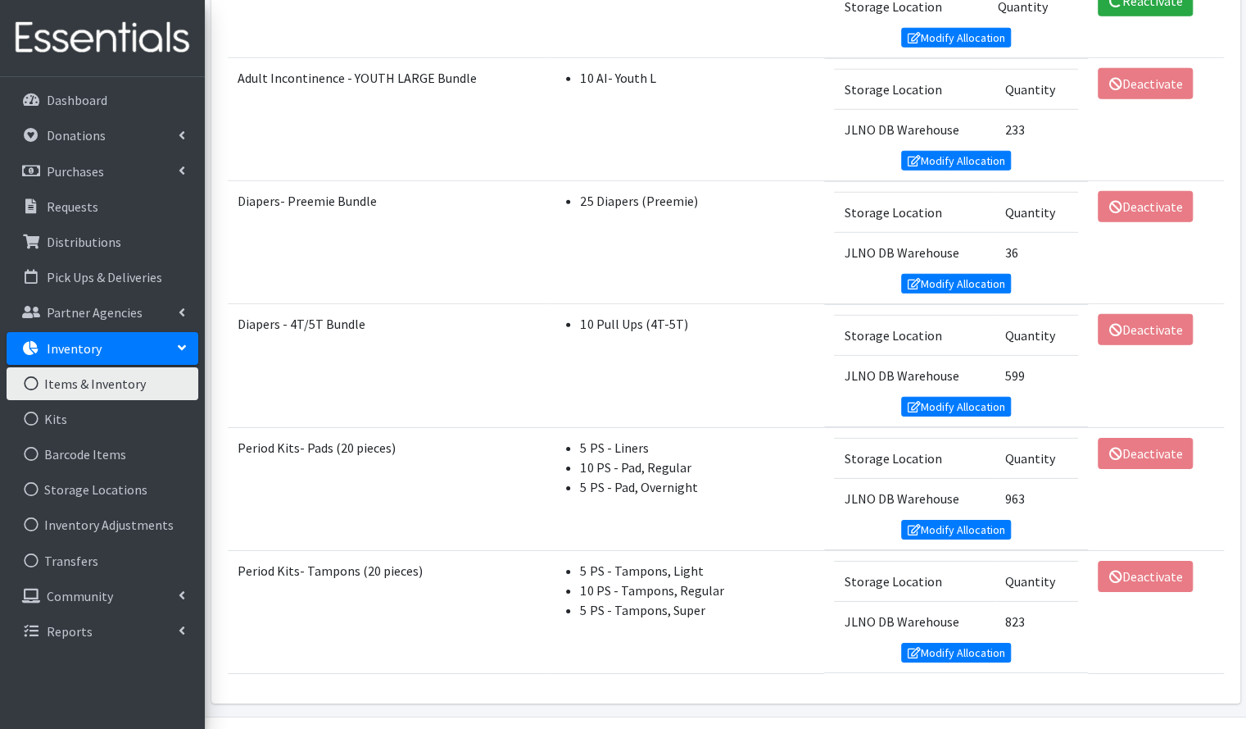
click at [824, 427] on td "Storage Location Quantity JLNO DB Warehouse 963 Modify Allocation" at bounding box center [956, 488] width 264 height 123
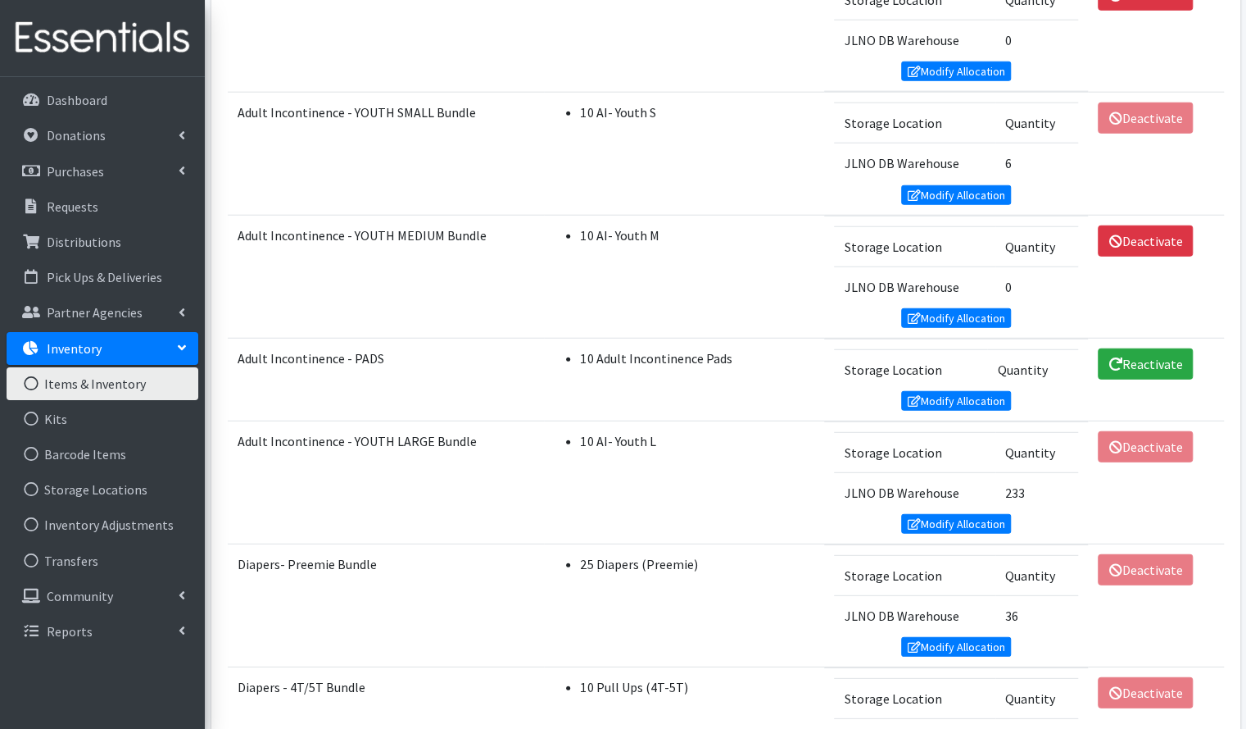
scroll to position [2490, 0]
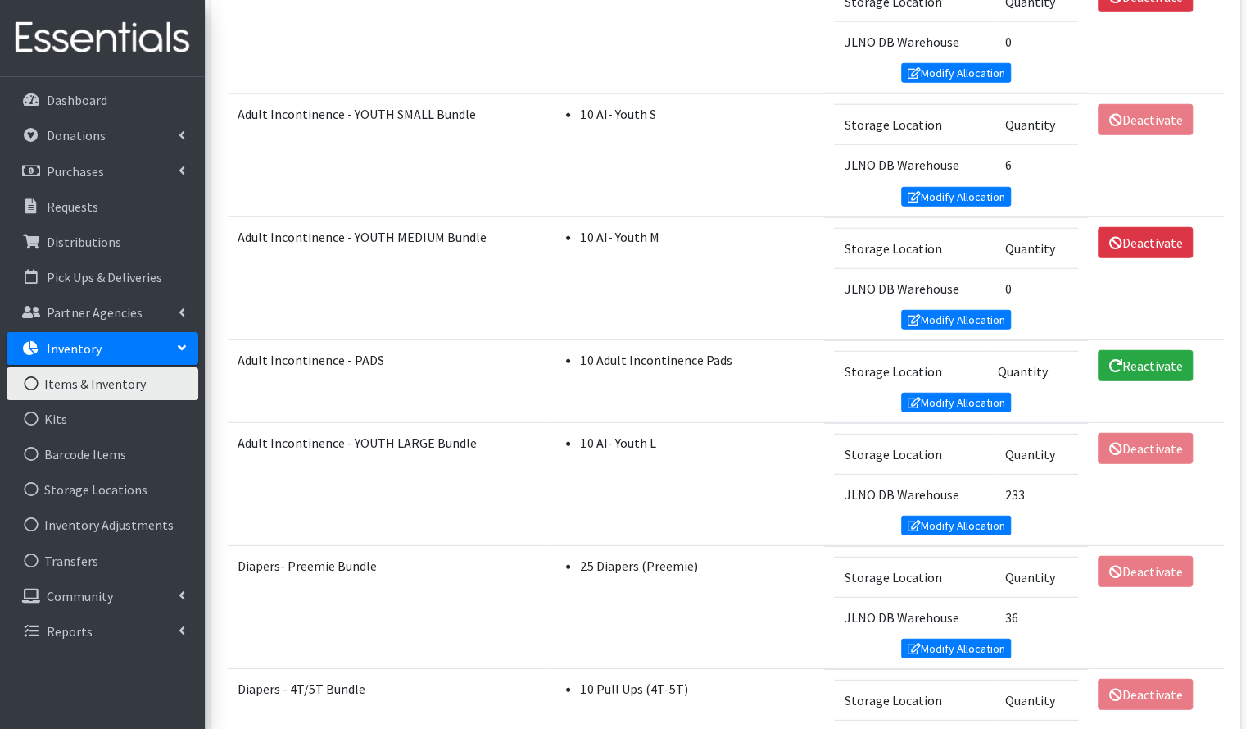
click at [796, 423] on td "10 AI- Youth L" at bounding box center [684, 484] width 280 height 123
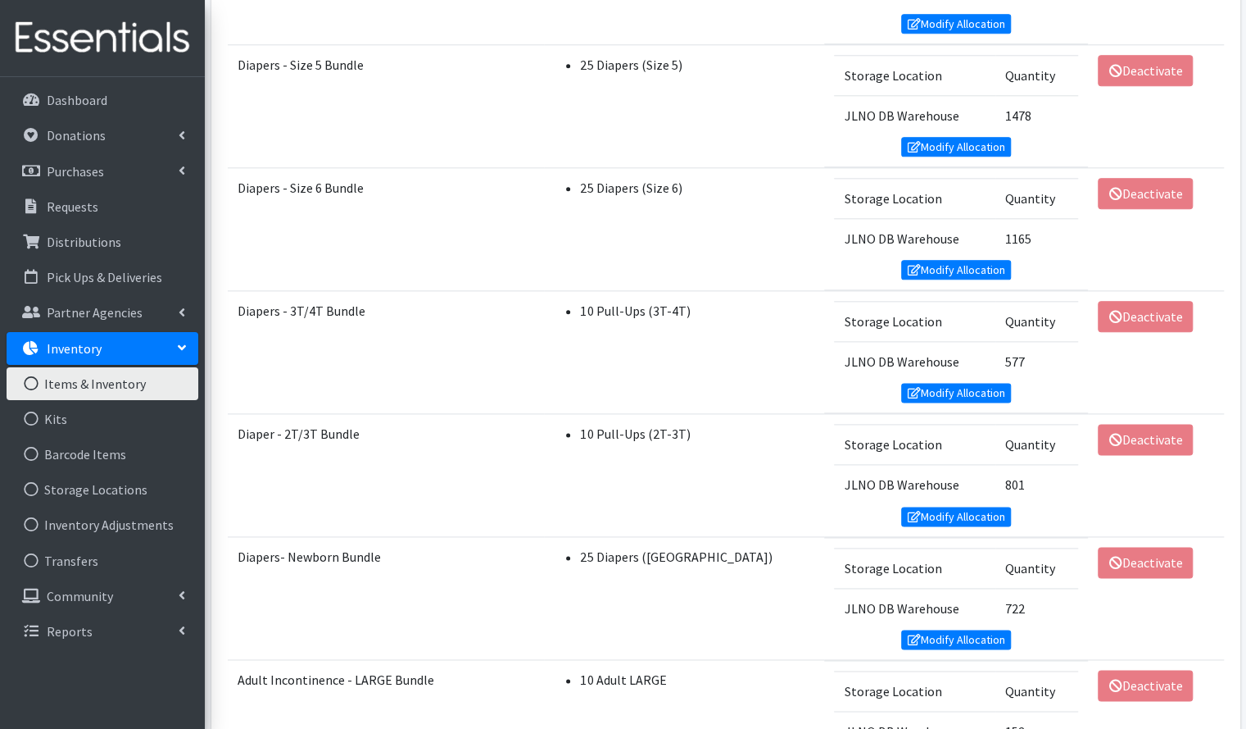
scroll to position [1065, 0]
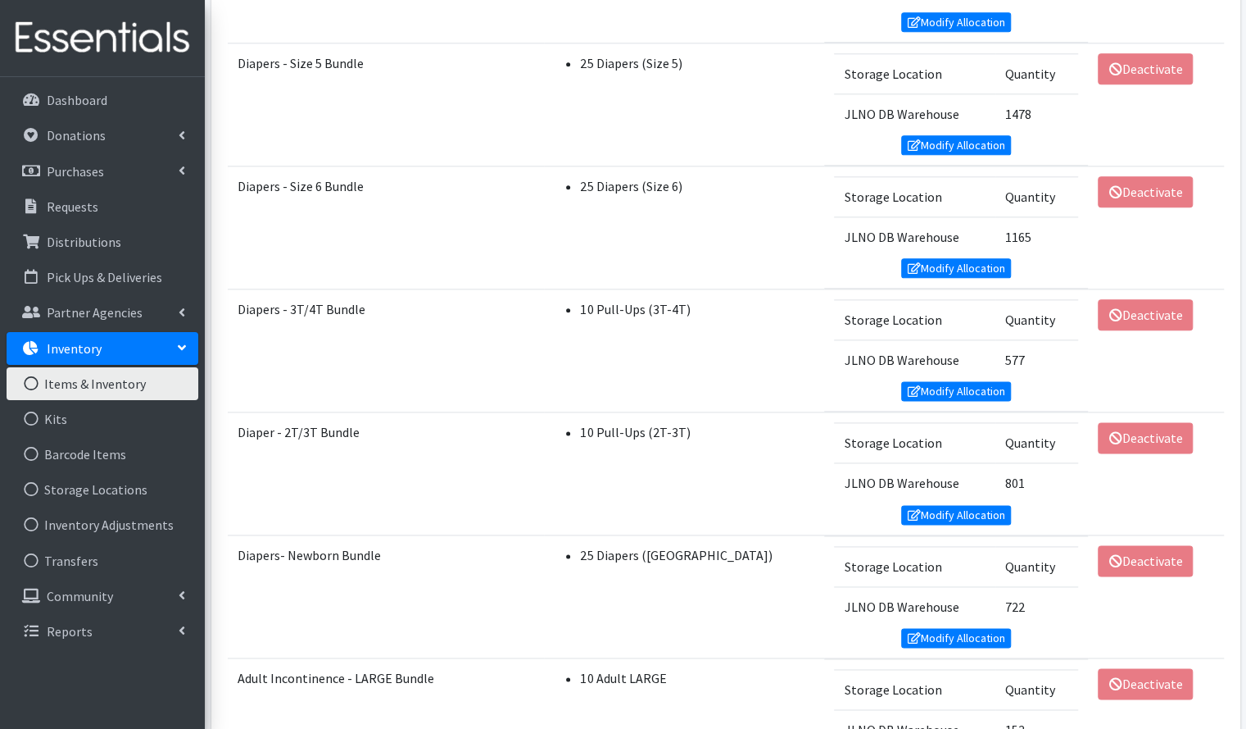
click at [796, 411] on td "10 Pull-Ups (2T-3T)" at bounding box center [684, 472] width 280 height 123
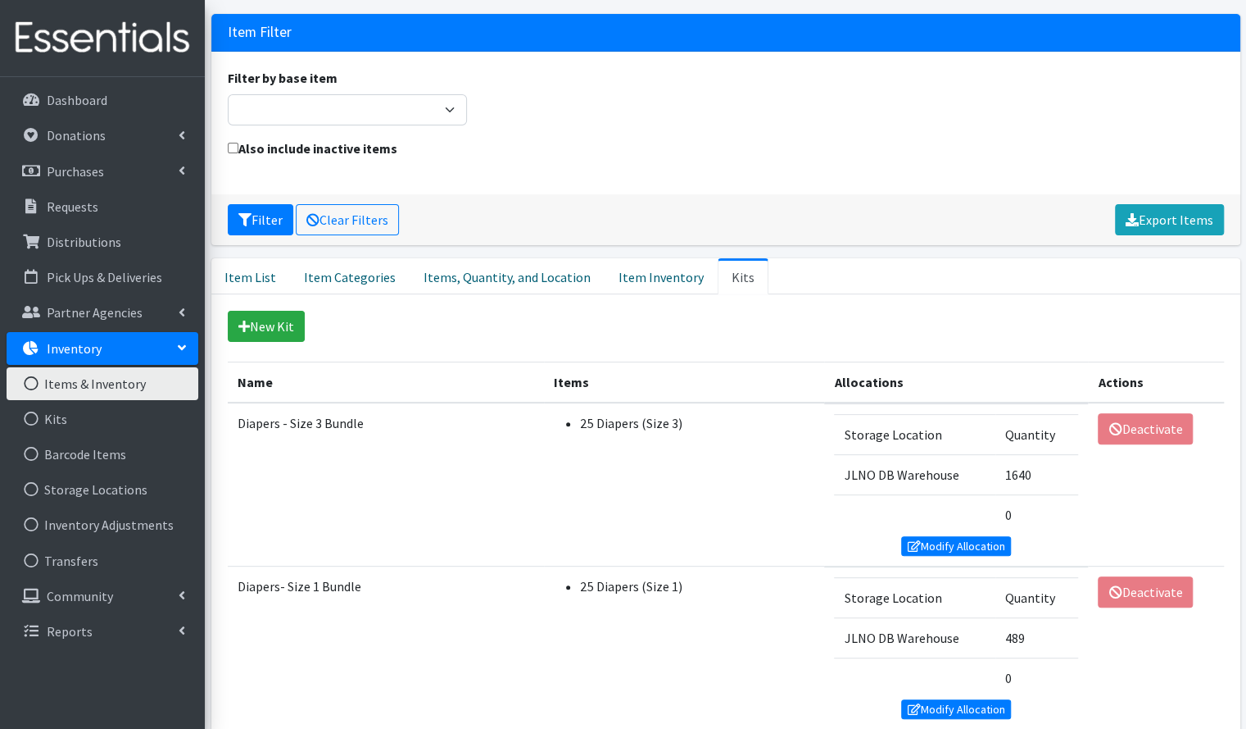
scroll to position [0, 0]
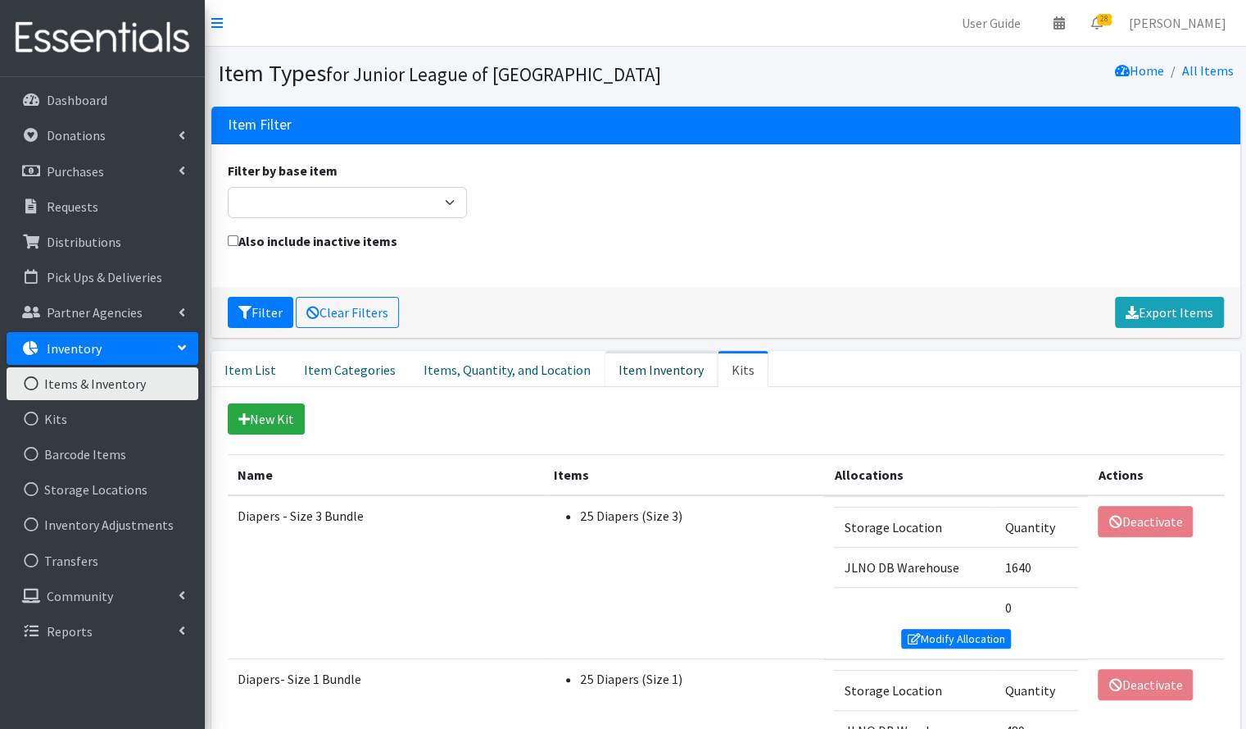
click at [632, 361] on link "Item Inventory" at bounding box center [661, 369] width 113 height 36
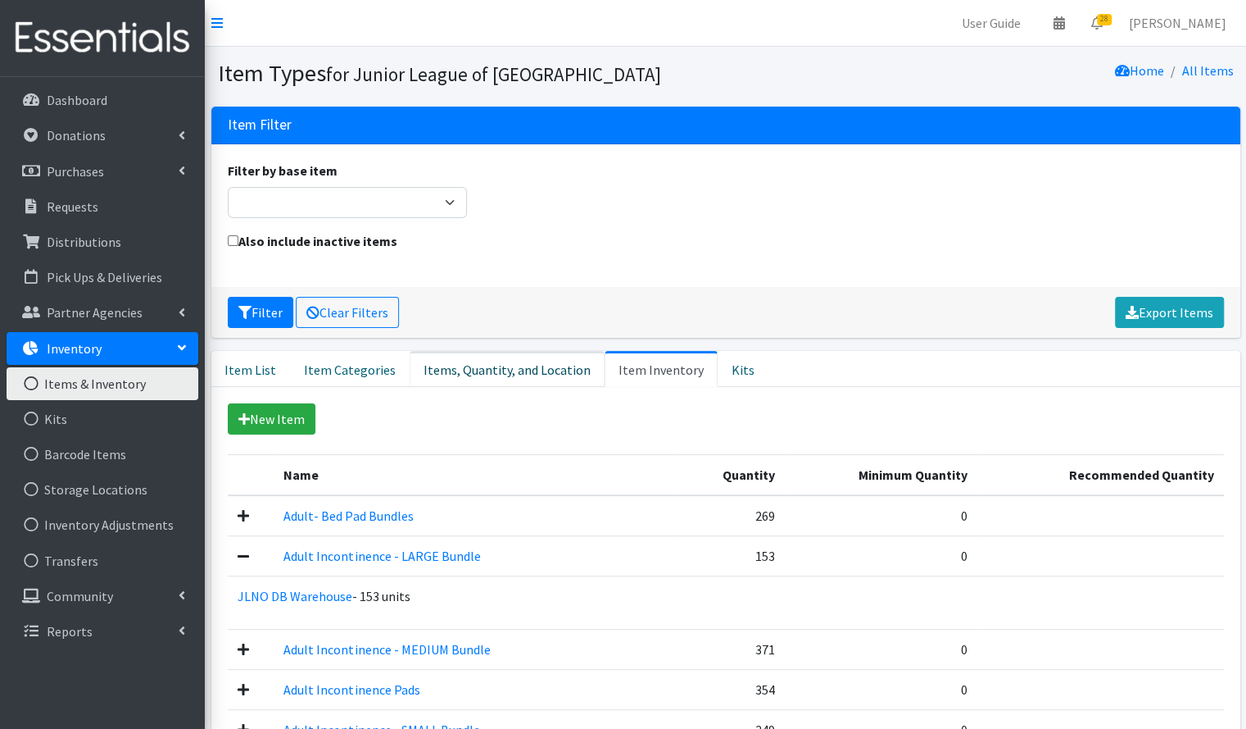
click at [523, 365] on link "Items, Quantity, and Location" at bounding box center [507, 369] width 195 height 36
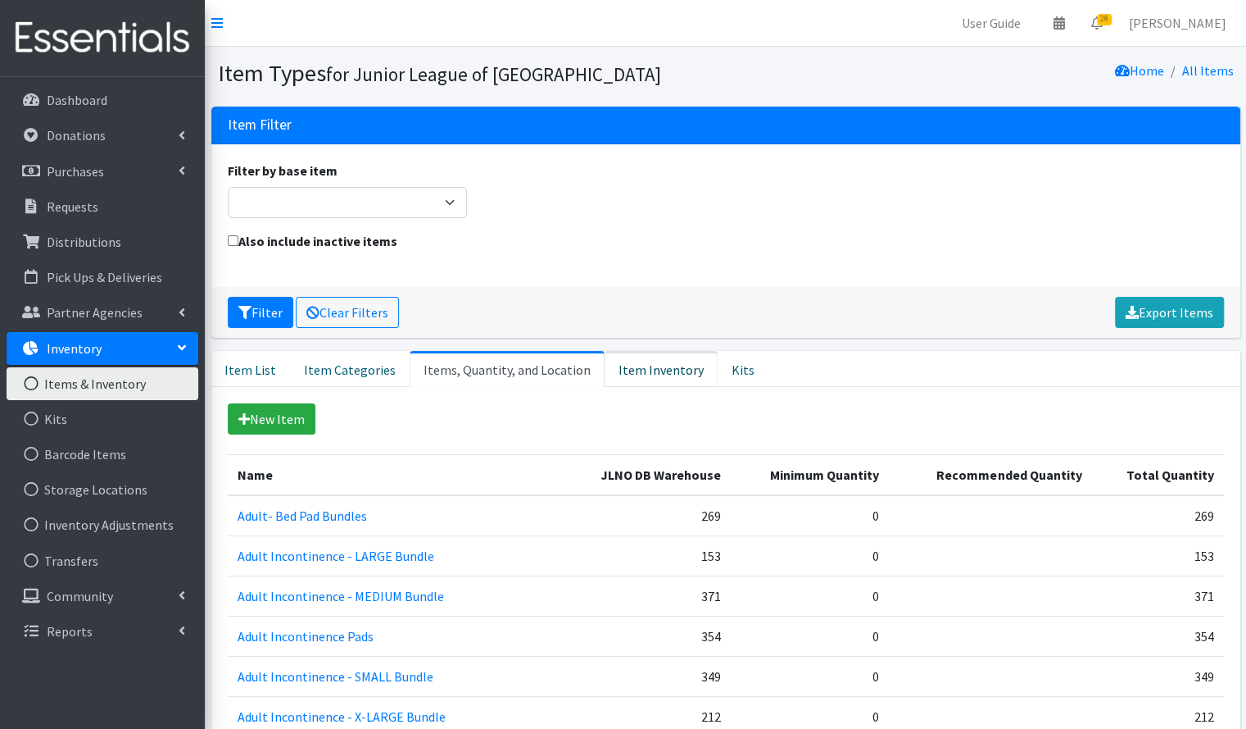
click at [624, 367] on link "Item Inventory" at bounding box center [661, 369] width 113 height 36
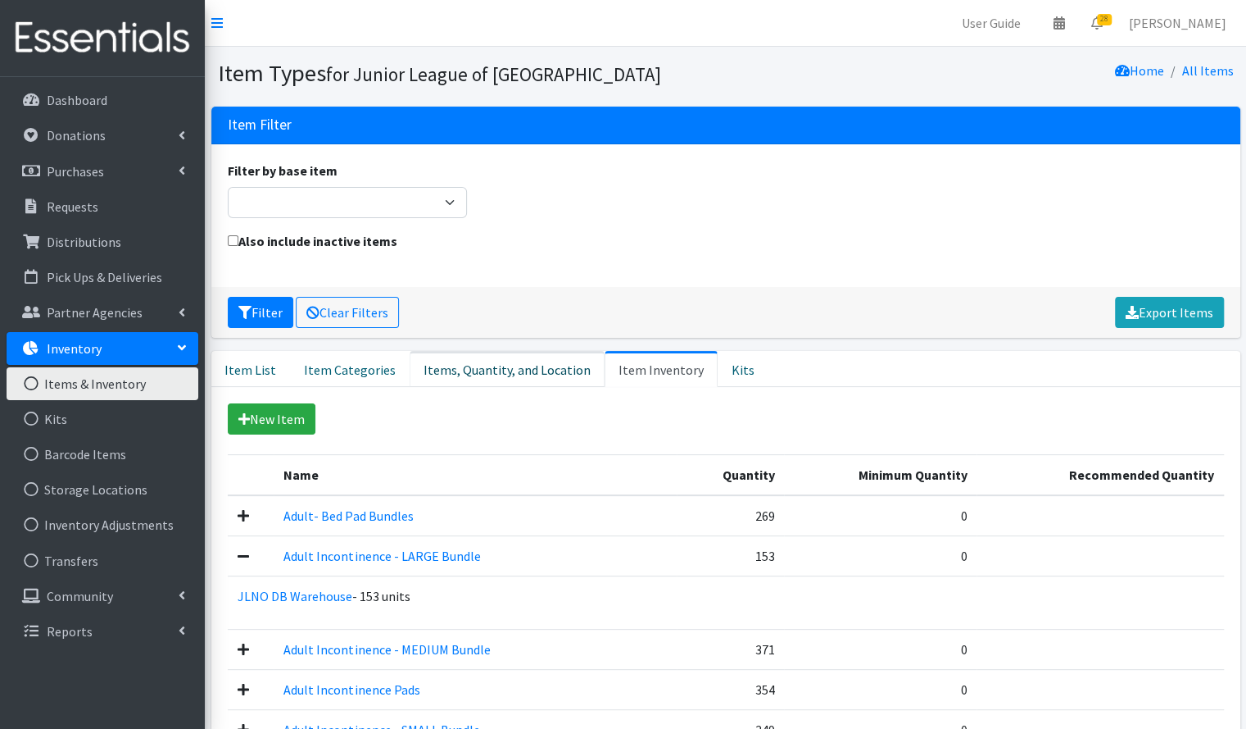
click at [470, 355] on link "Items, Quantity, and Location" at bounding box center [507, 369] width 195 height 36
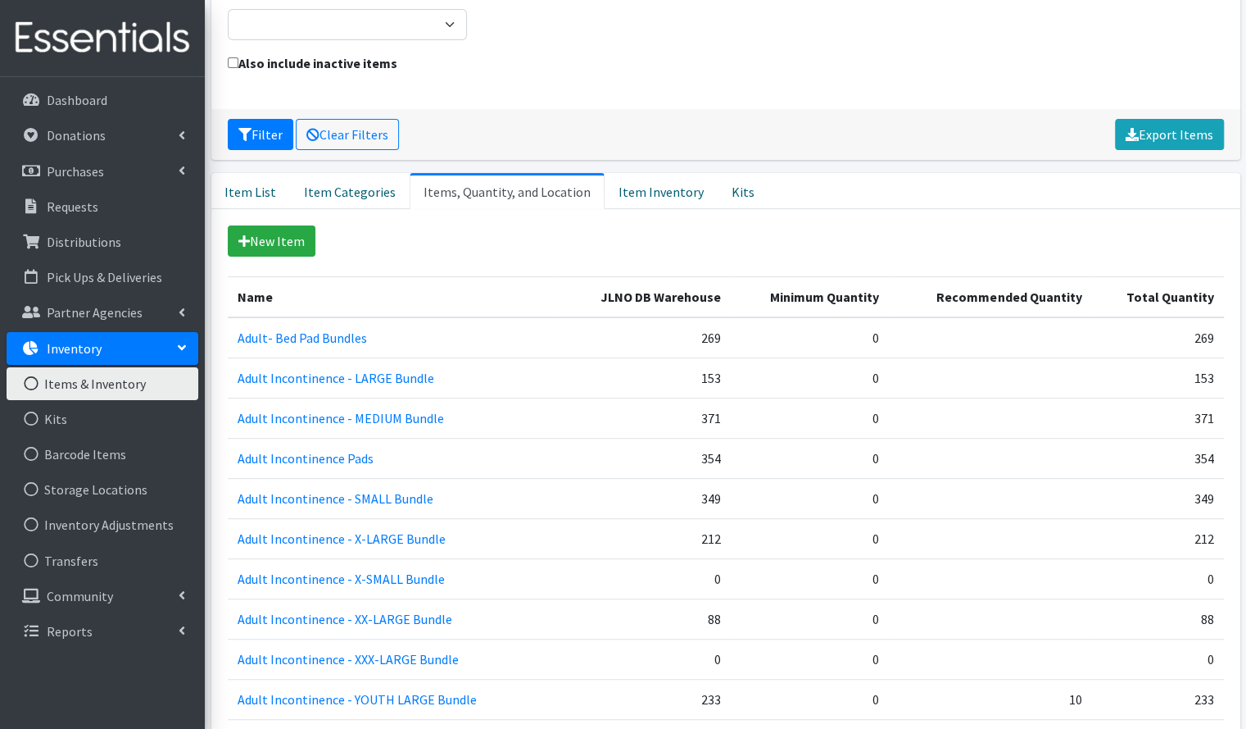
scroll to position [177, 0]
click at [609, 190] on link "Item Inventory" at bounding box center [661, 192] width 113 height 36
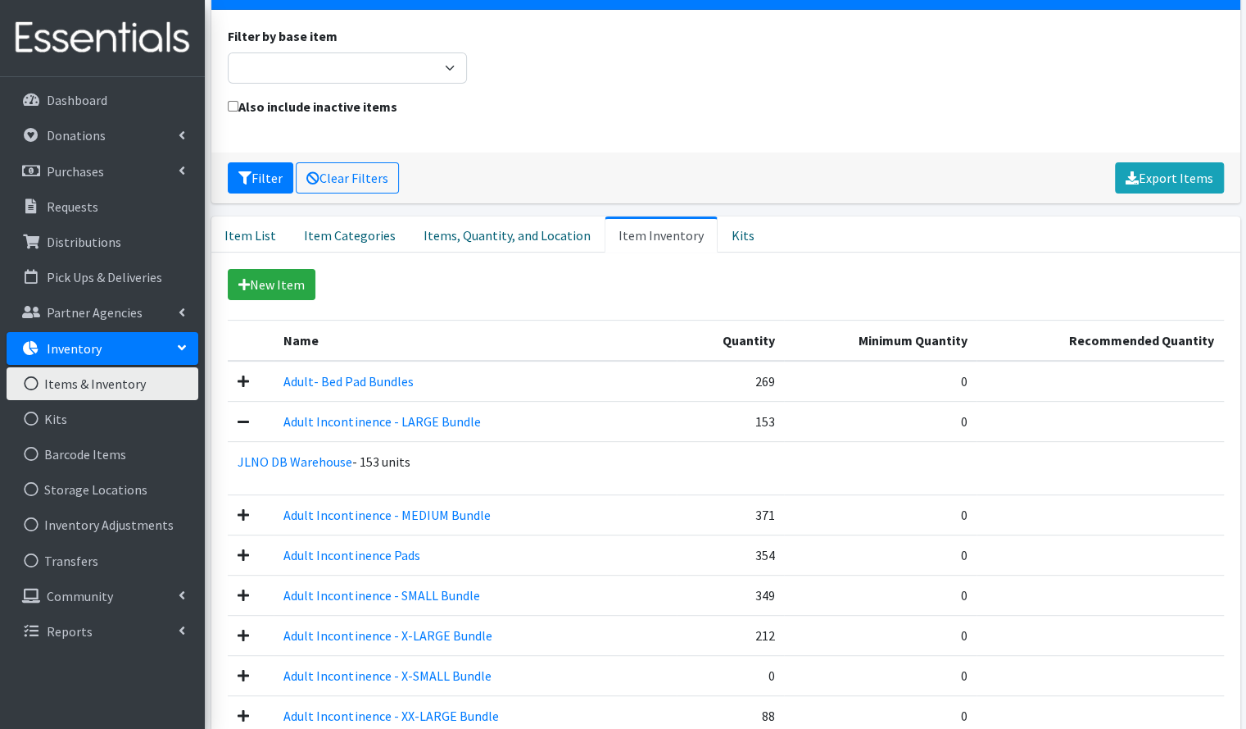
scroll to position [90, 0]
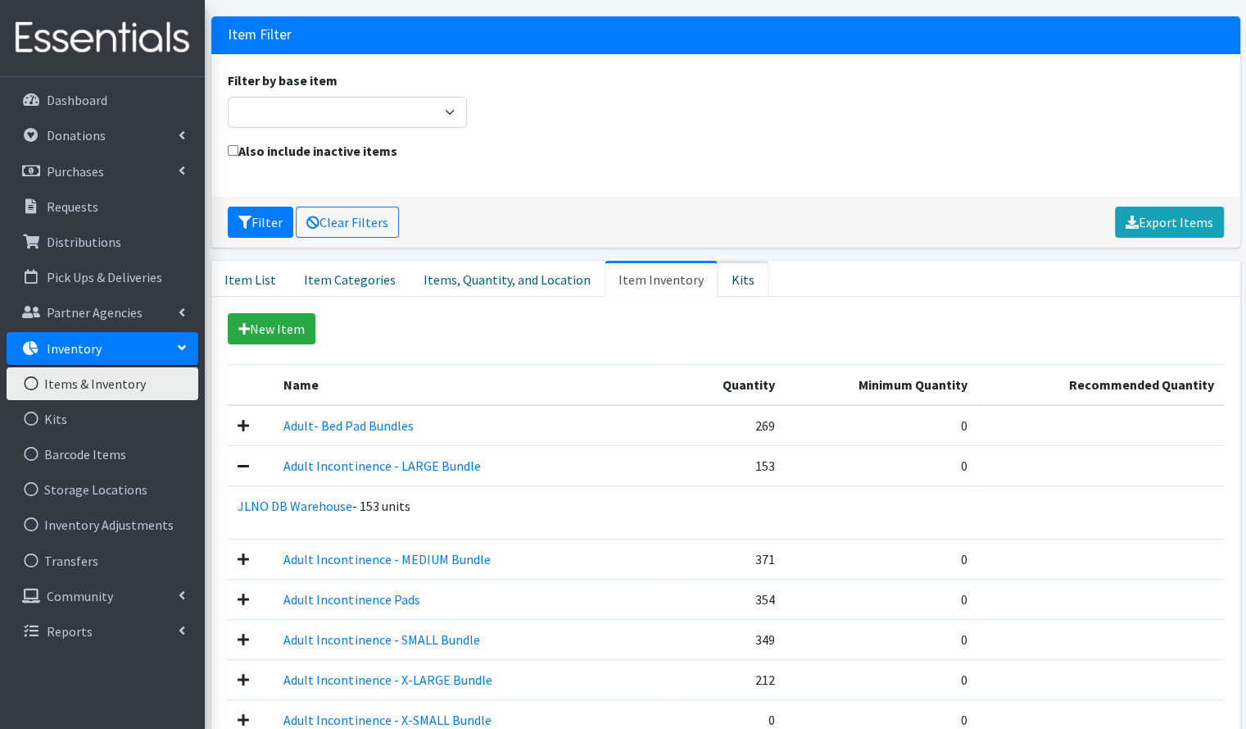
click at [726, 279] on link "Kits" at bounding box center [743, 279] width 51 height 36
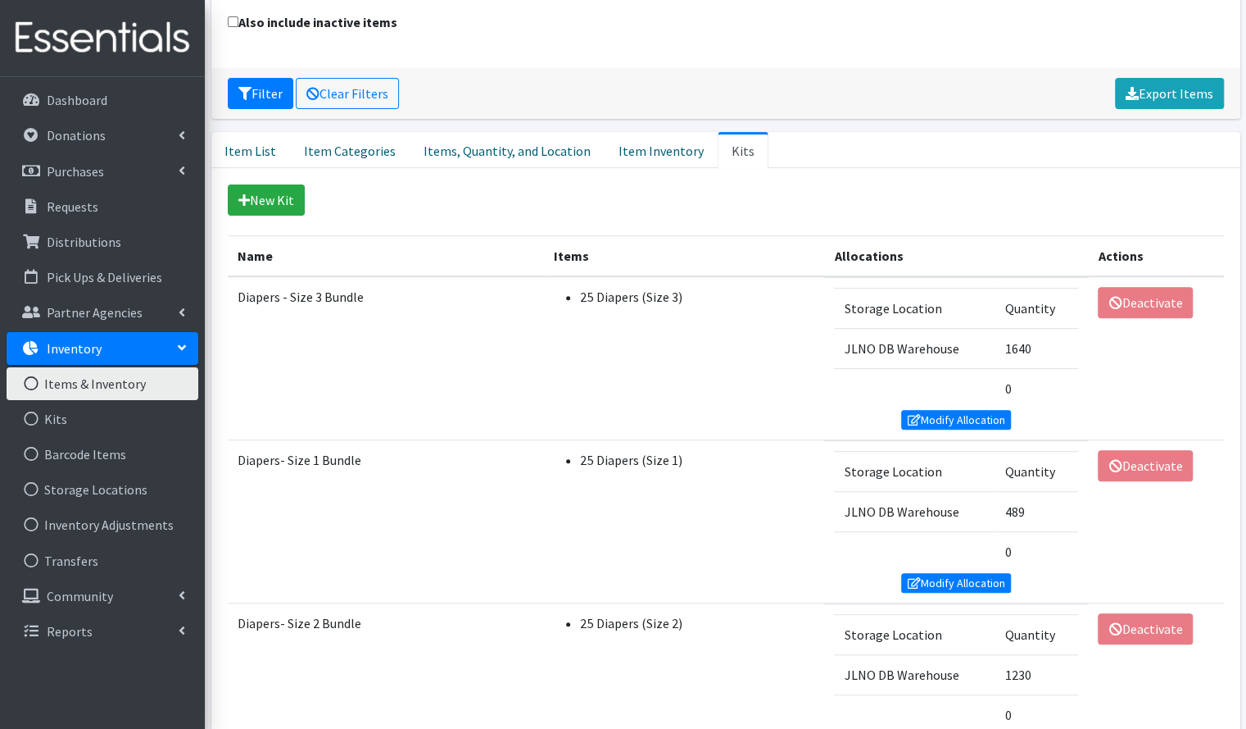
scroll to position [0, 0]
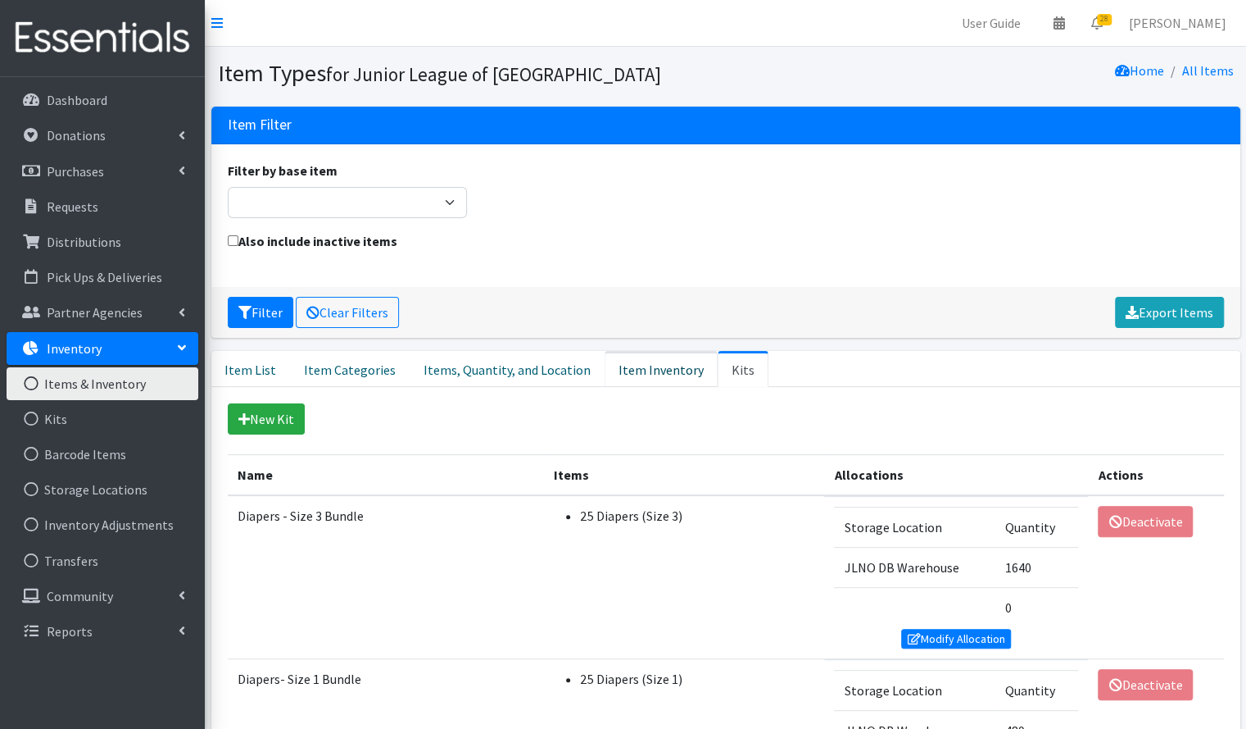
click at [654, 365] on link "Item Inventory" at bounding box center [661, 369] width 113 height 36
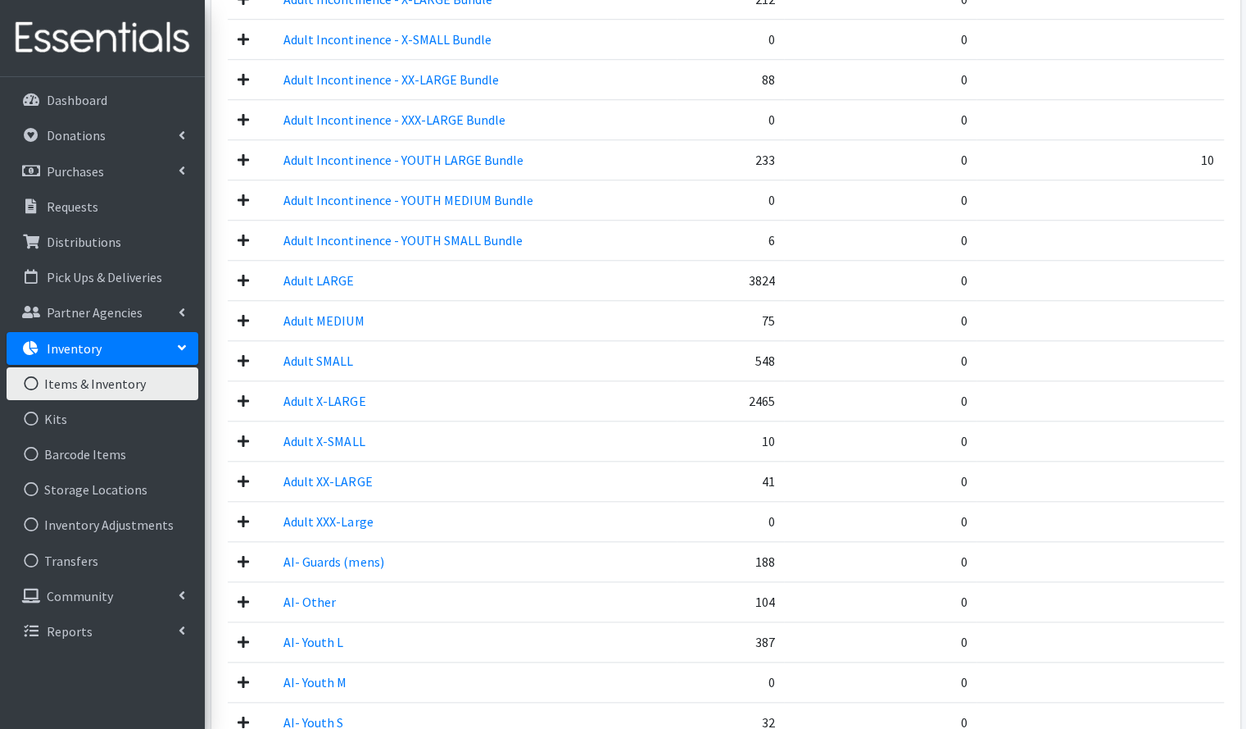
scroll to position [292, 0]
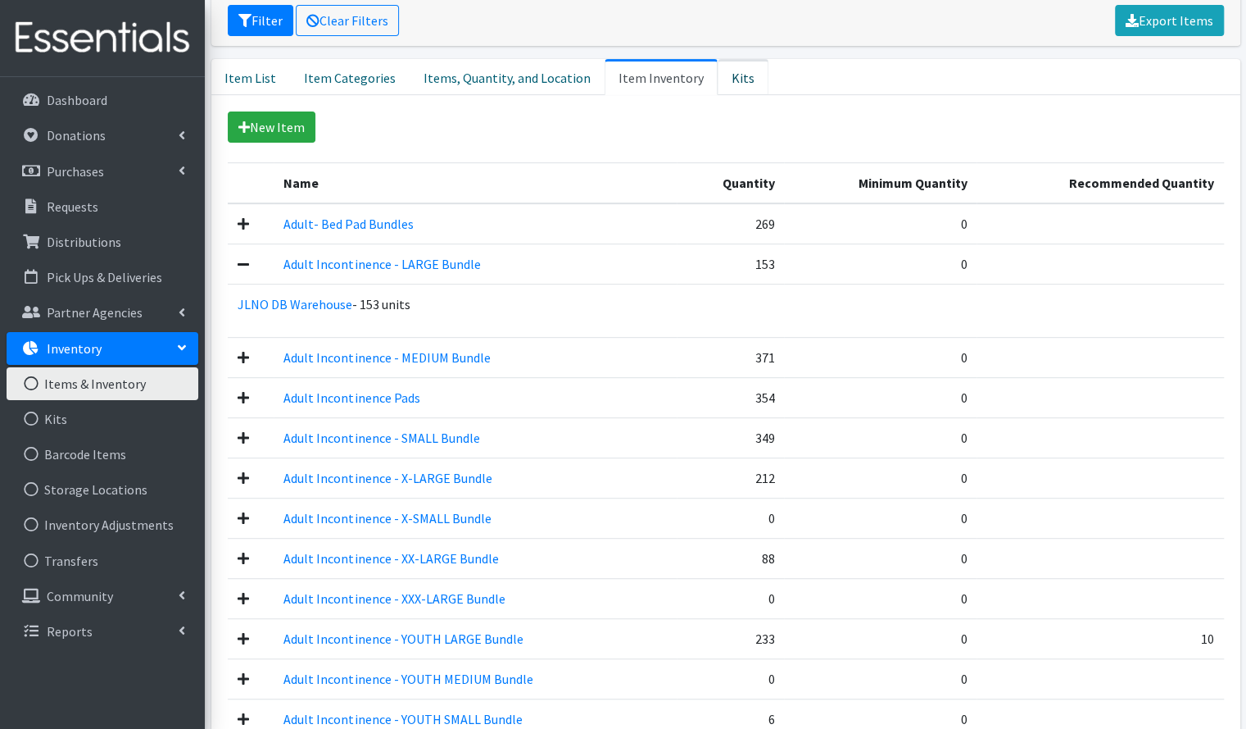
click at [718, 66] on link "Kits" at bounding box center [743, 77] width 51 height 36
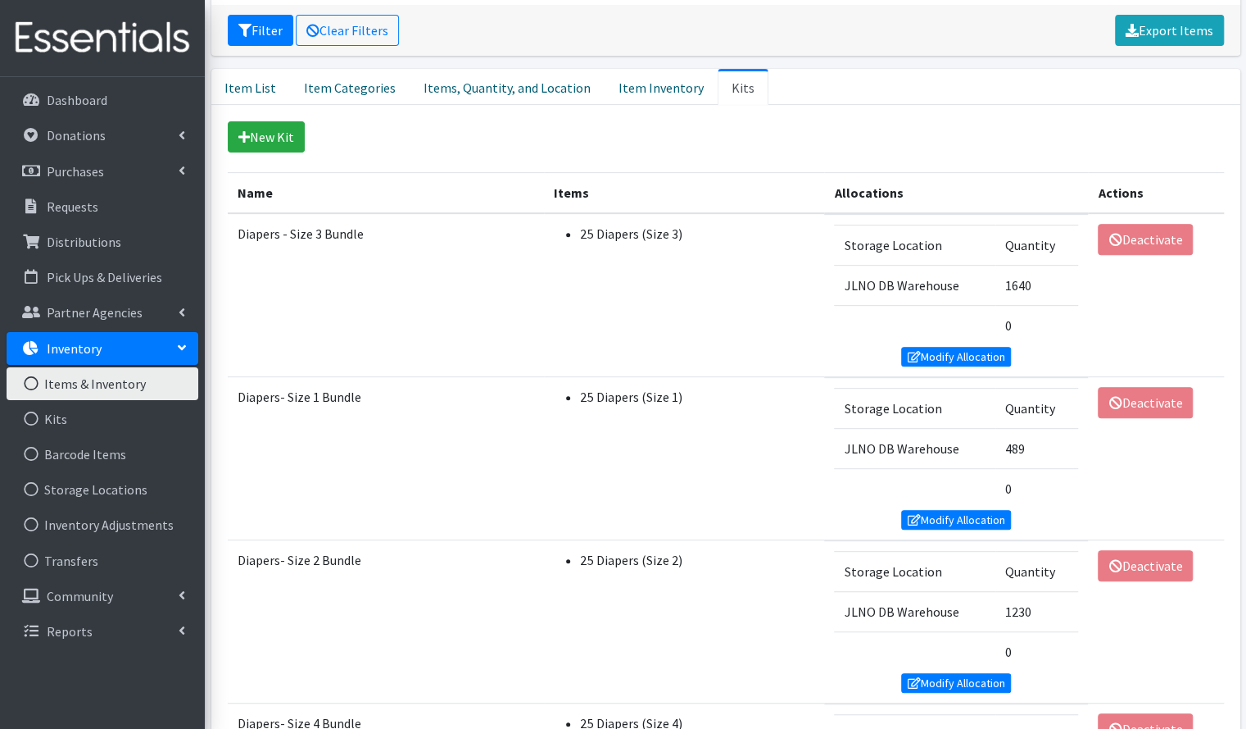
scroll to position [241, 0]
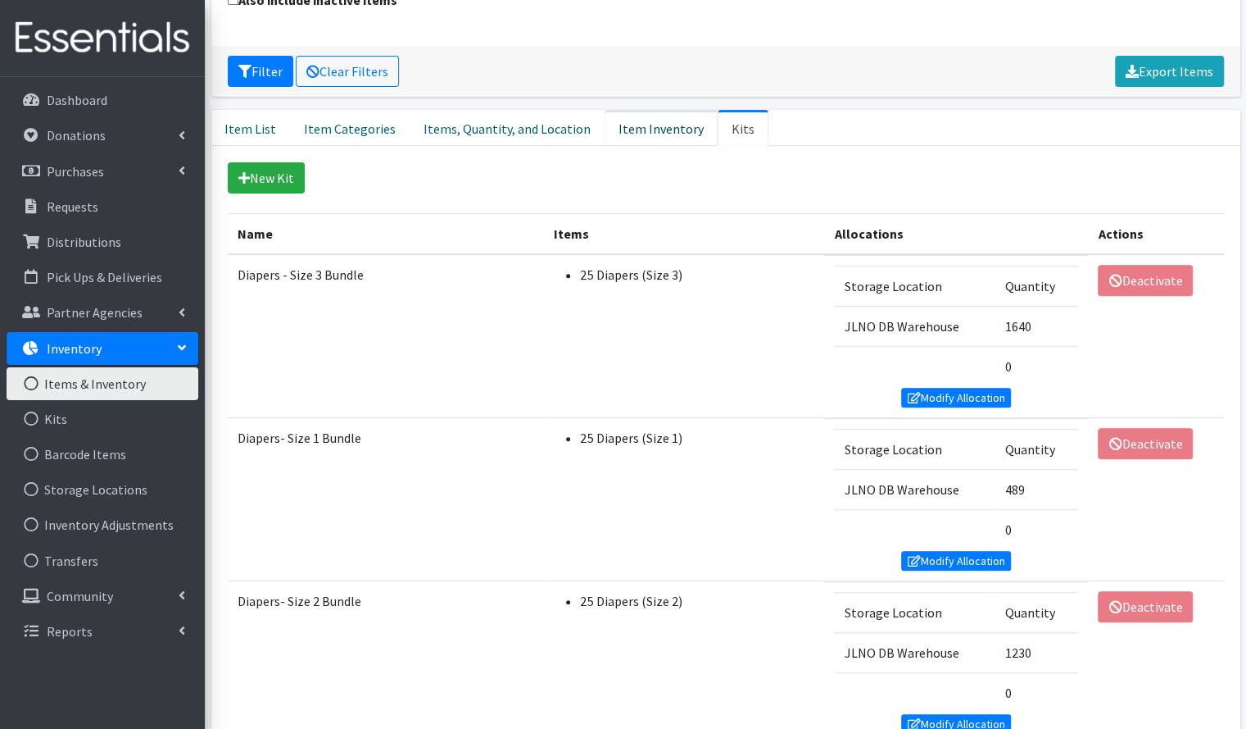
click at [659, 116] on link "Item Inventory" at bounding box center [661, 128] width 113 height 36
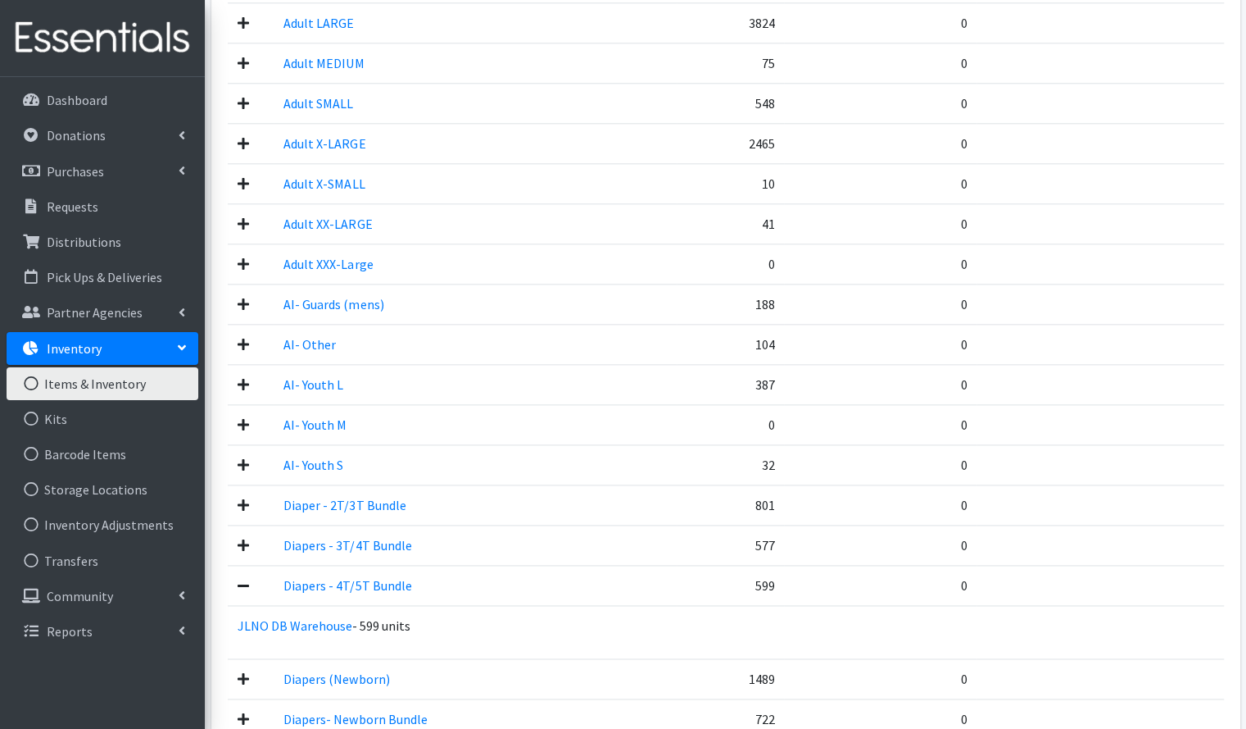
scroll to position [1029, 0]
click at [538, 363] on td "AI- Youth L" at bounding box center [475, 382] width 402 height 40
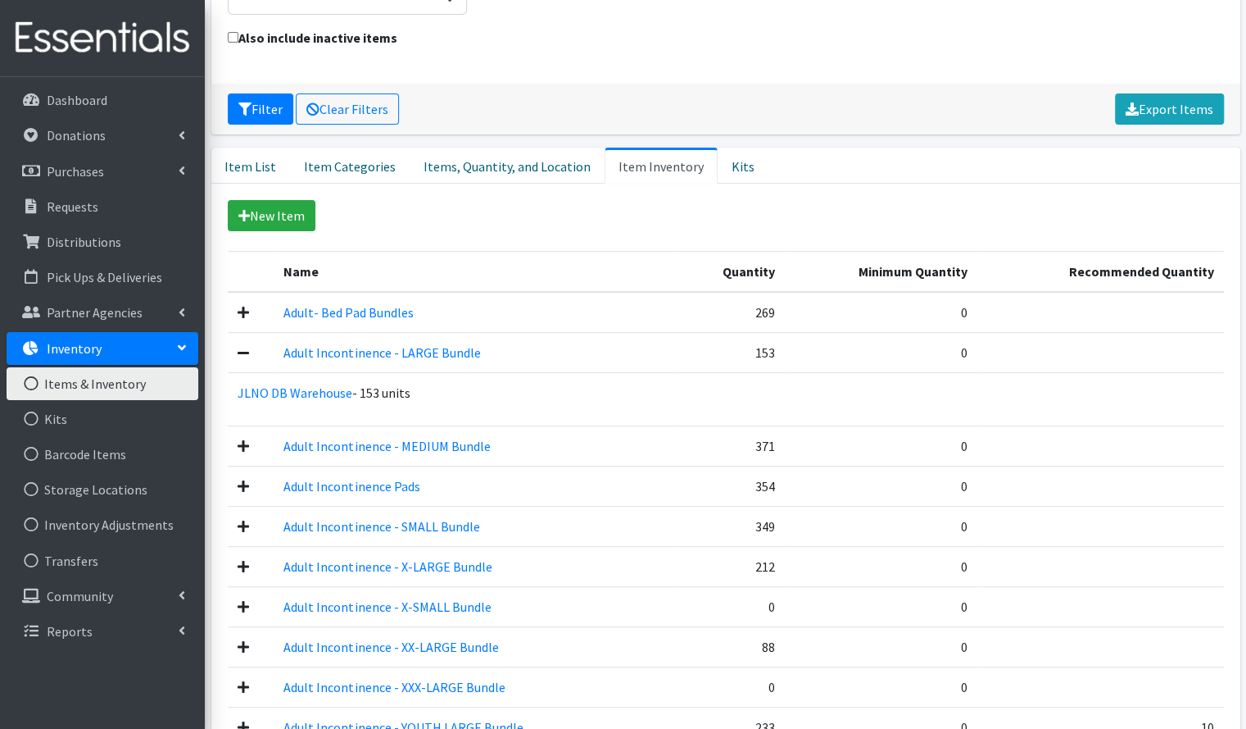
scroll to position [198, 0]
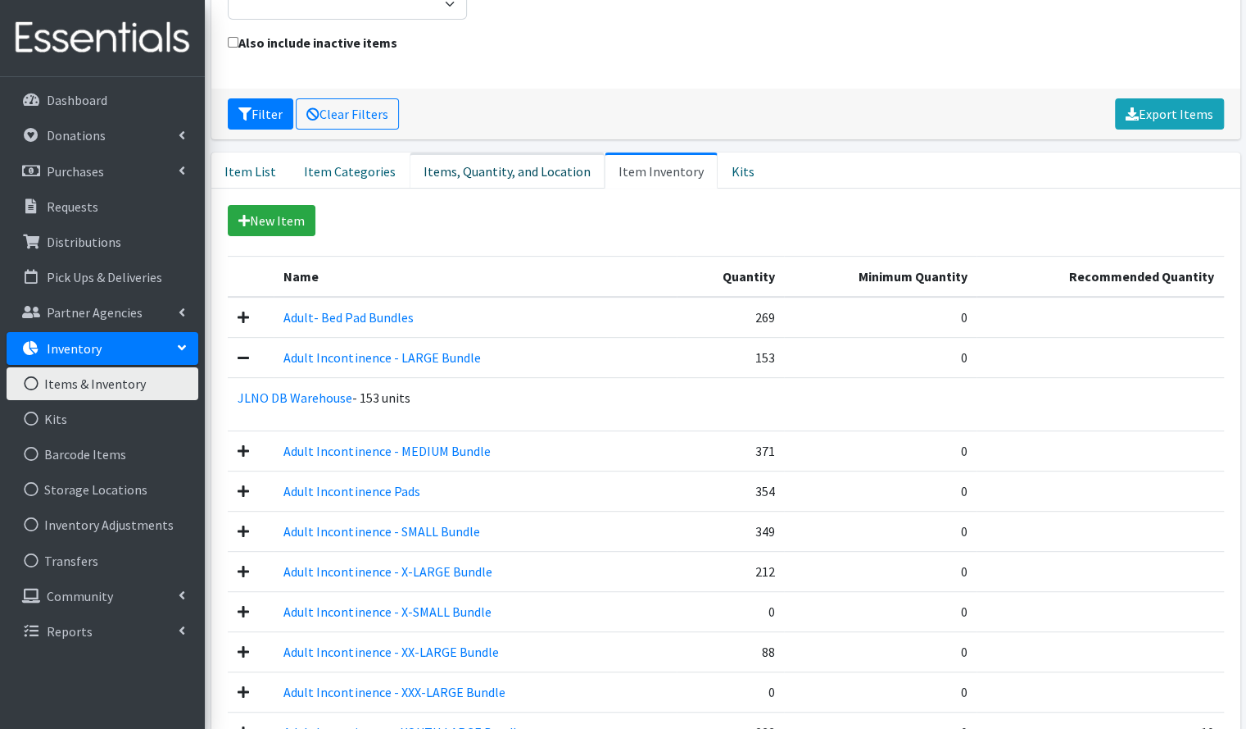
click at [539, 170] on link "Items, Quantity, and Location" at bounding box center [507, 170] width 195 height 36
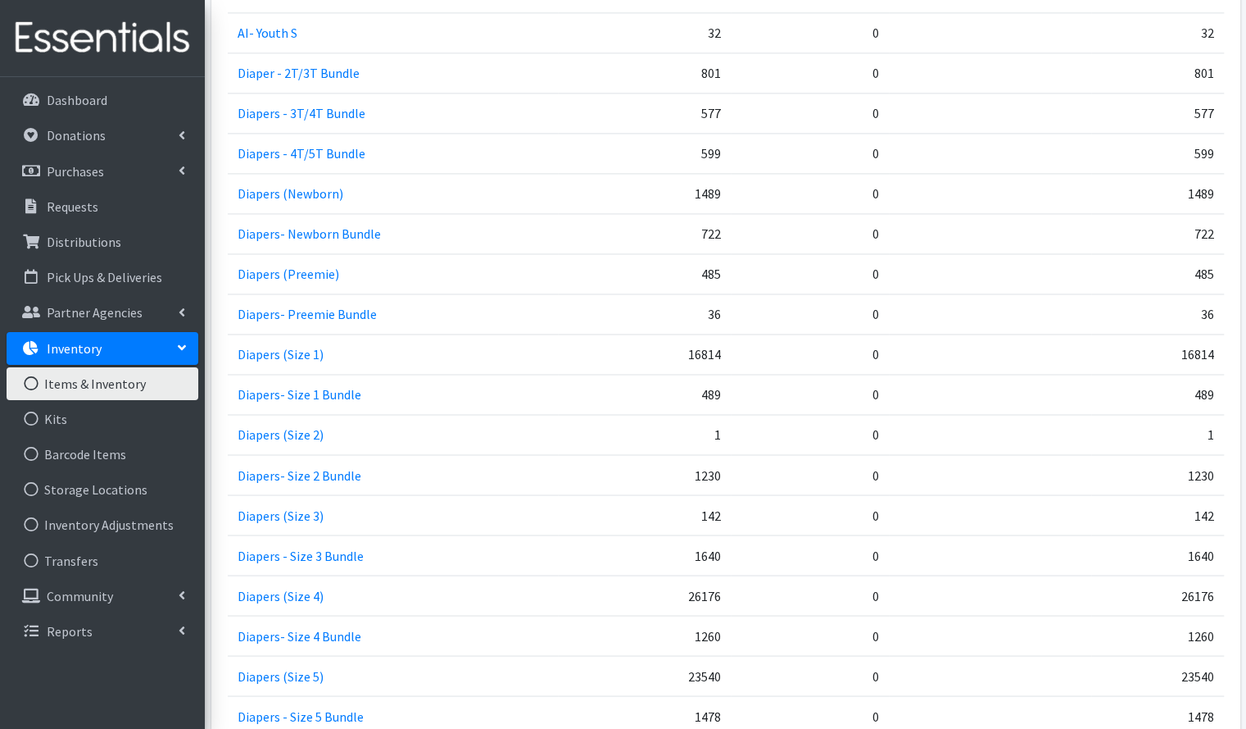
scroll to position [1408, 0]
click at [460, 332] on td "Diapers (Size 1)" at bounding box center [393, 352] width 331 height 40
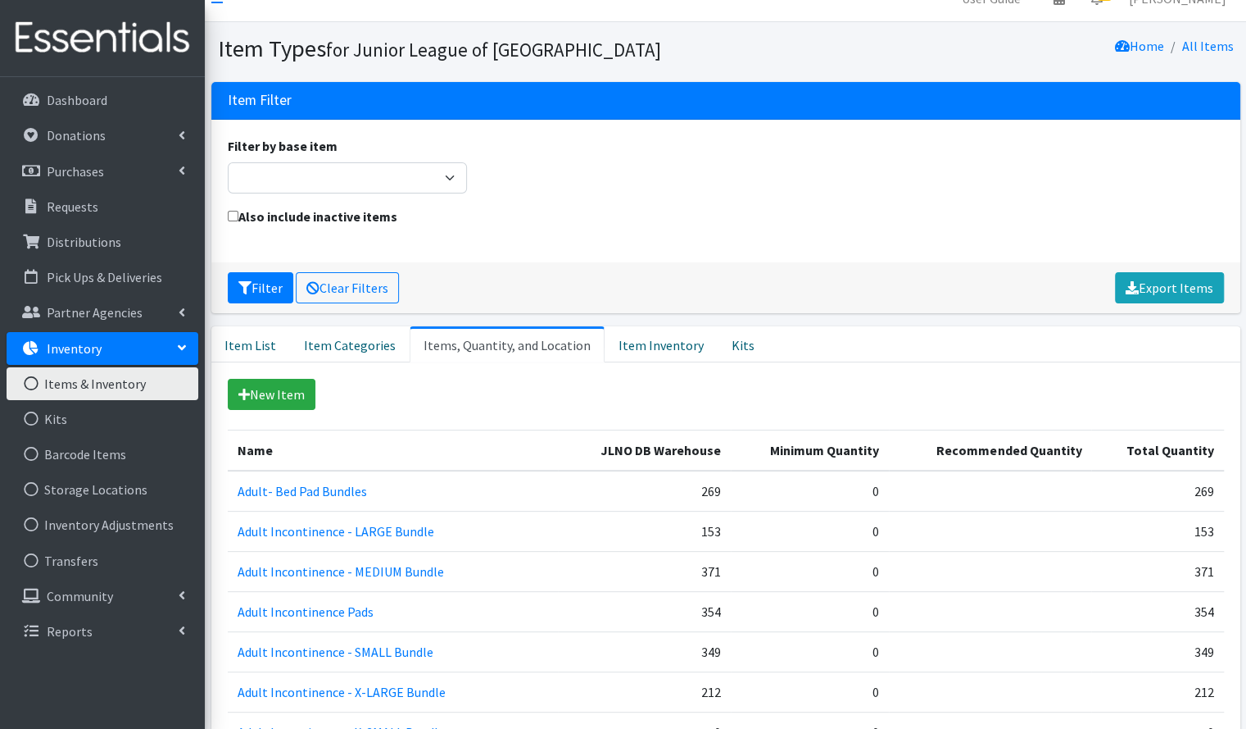
scroll to position [25, 0]
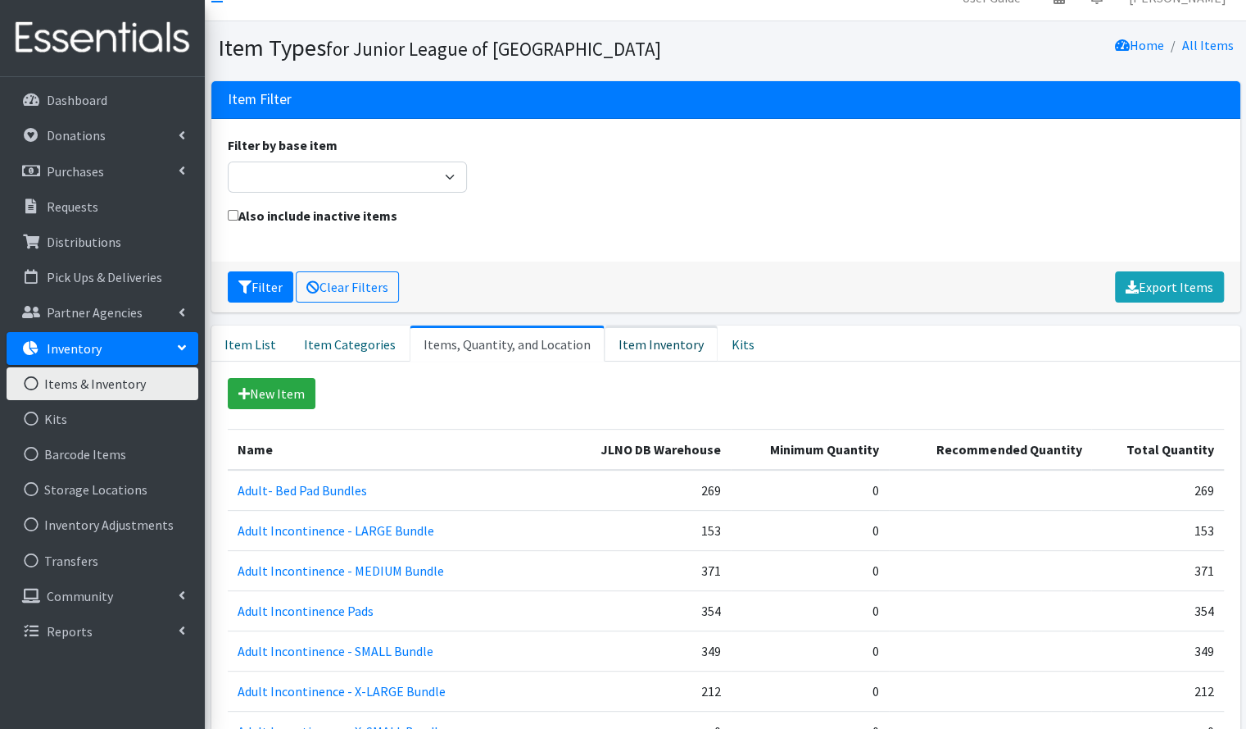
click at [667, 340] on link "Item Inventory" at bounding box center [661, 343] width 113 height 36
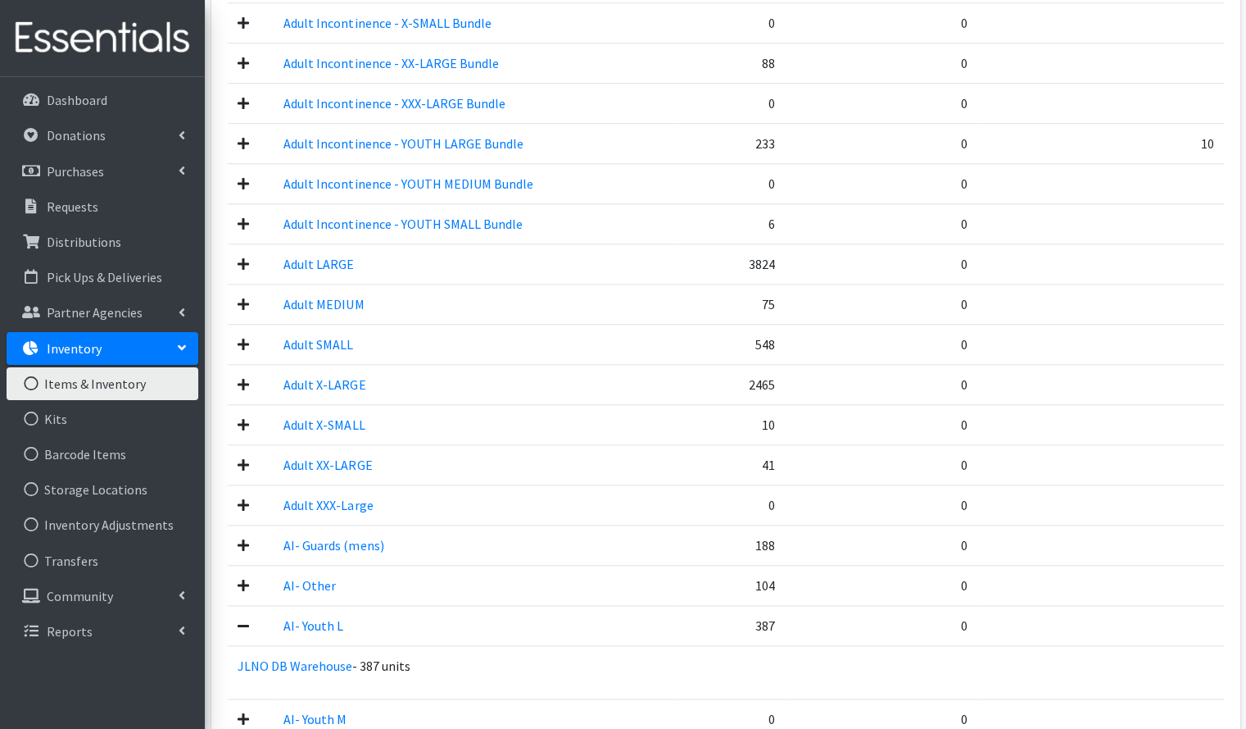
scroll to position [836, 0]
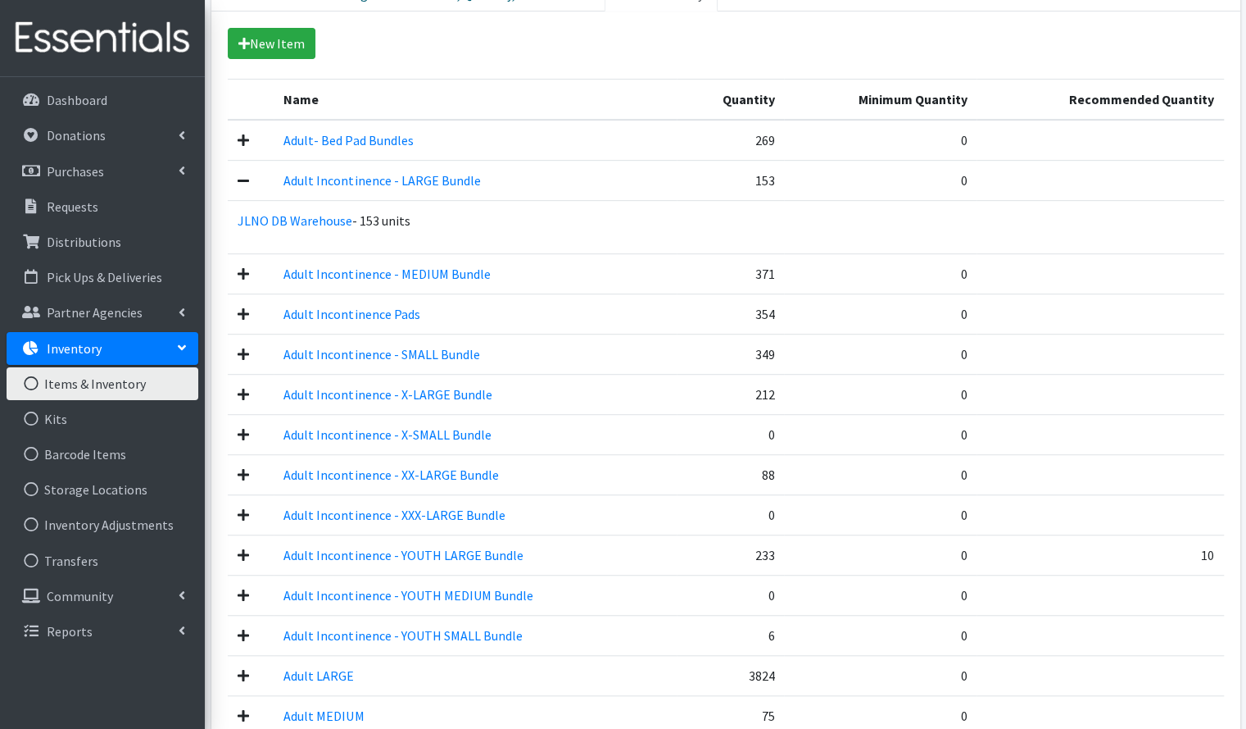
click at [667, 340] on td "Adult Incontinence - SMALL Bundle" at bounding box center [475, 354] width 402 height 40
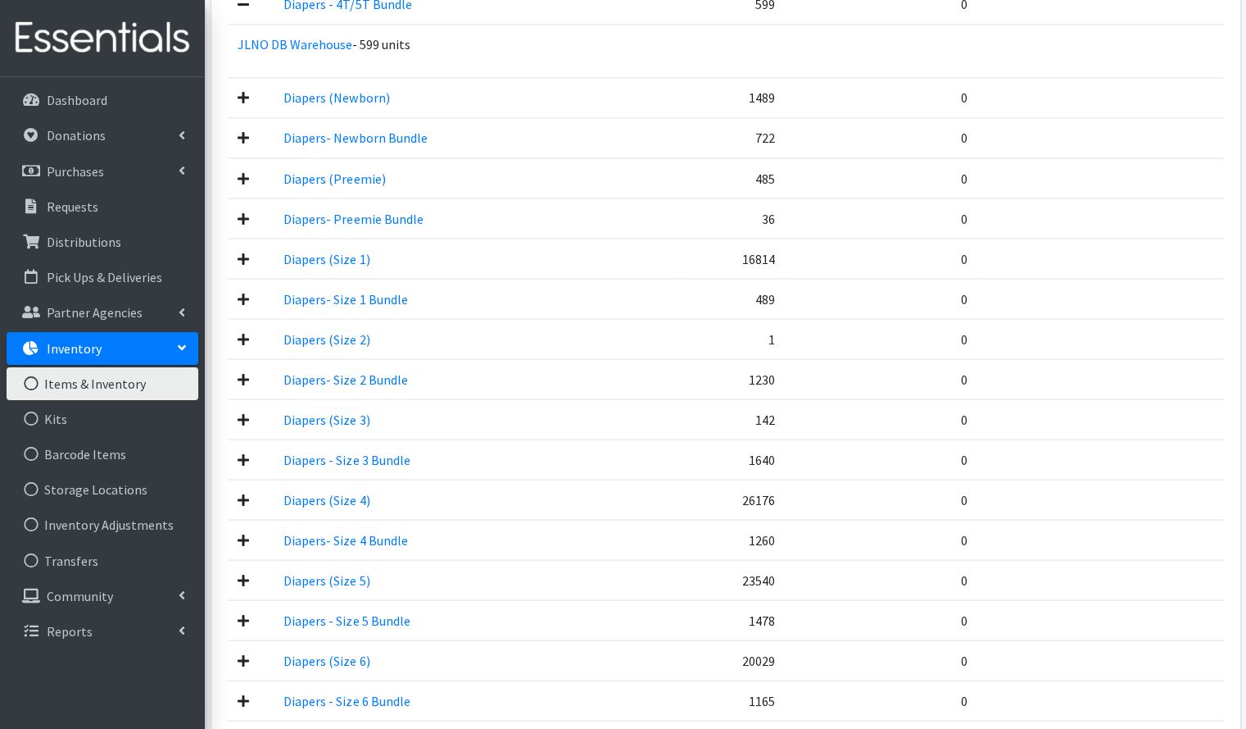
scroll to position [1716, 0]
